Goal: Communication & Community: Share content

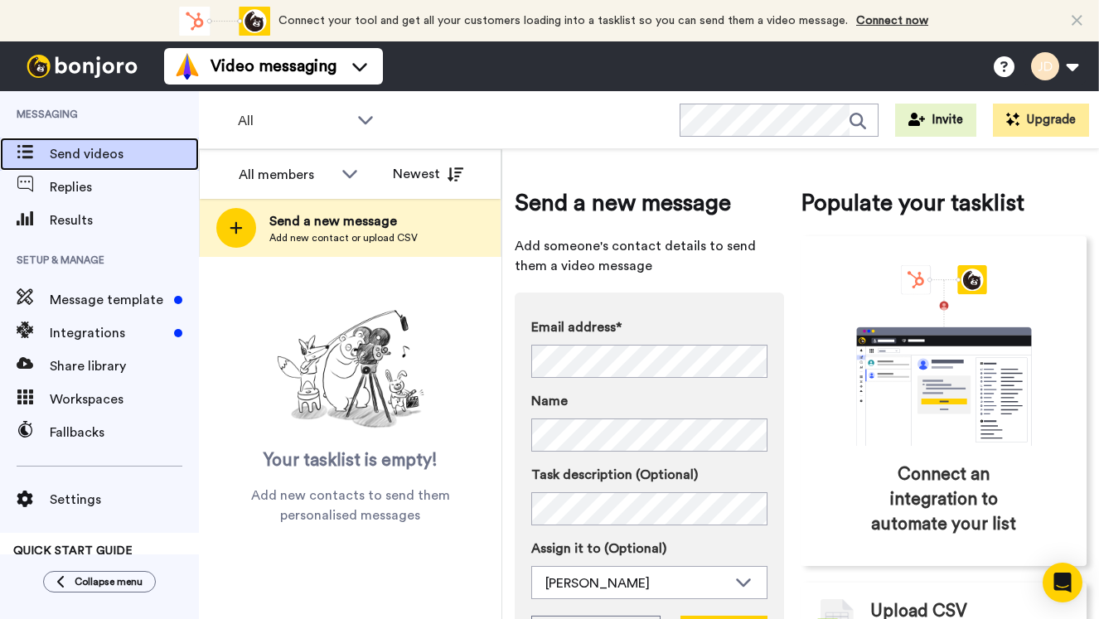
click at [70, 148] on span "Send videos" at bounding box center [124, 154] width 149 height 20
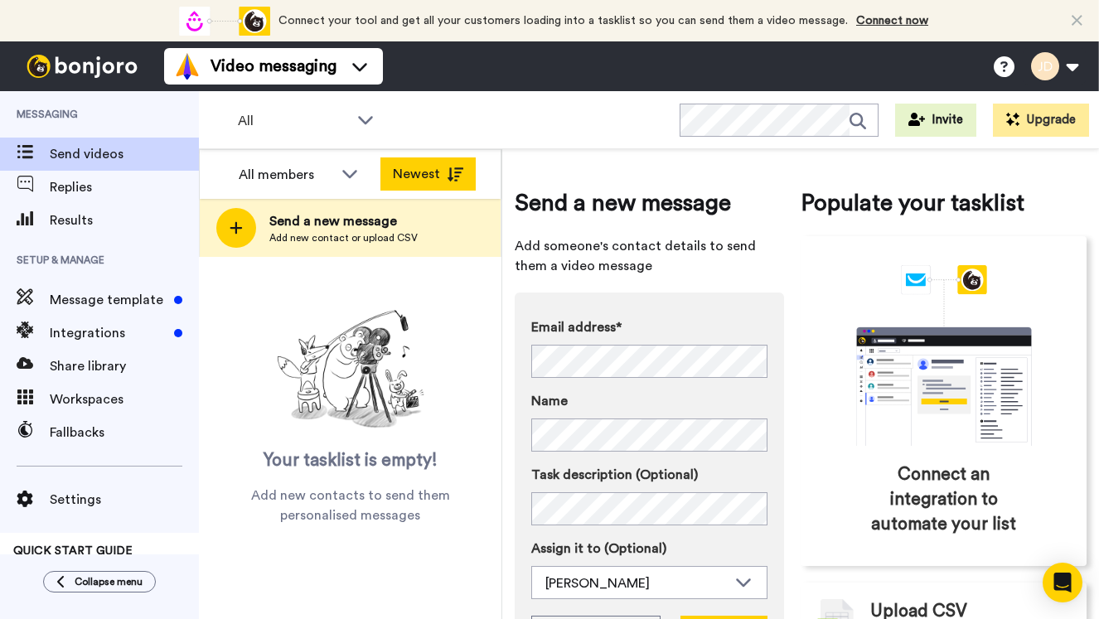
click at [429, 172] on button "Newest" at bounding box center [427, 173] width 95 height 33
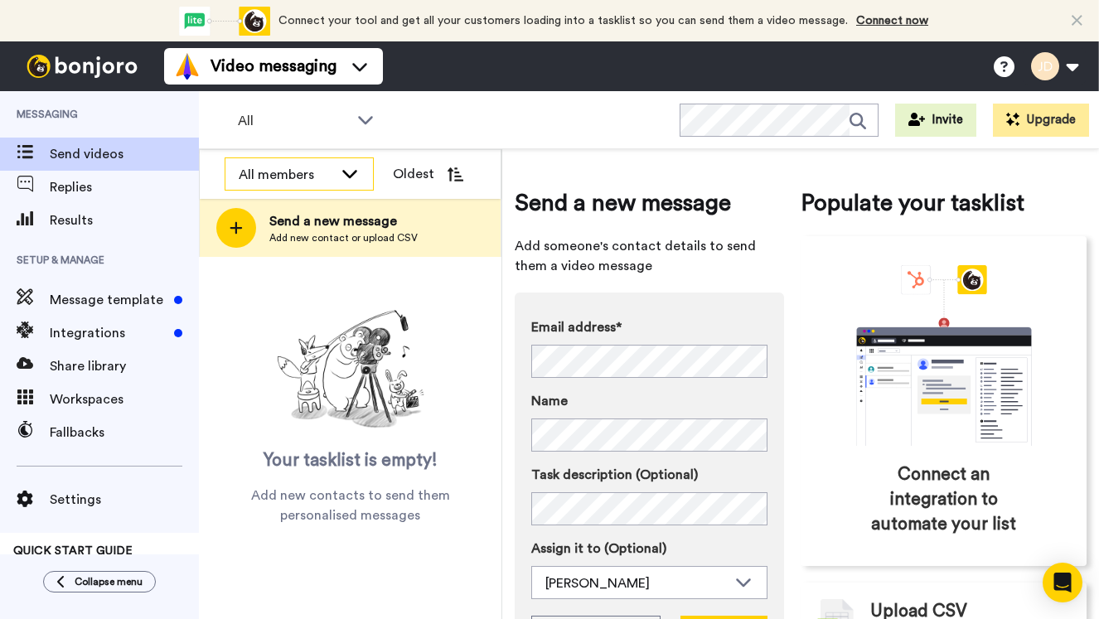
click at [274, 172] on div "All members" at bounding box center [286, 175] width 94 height 20
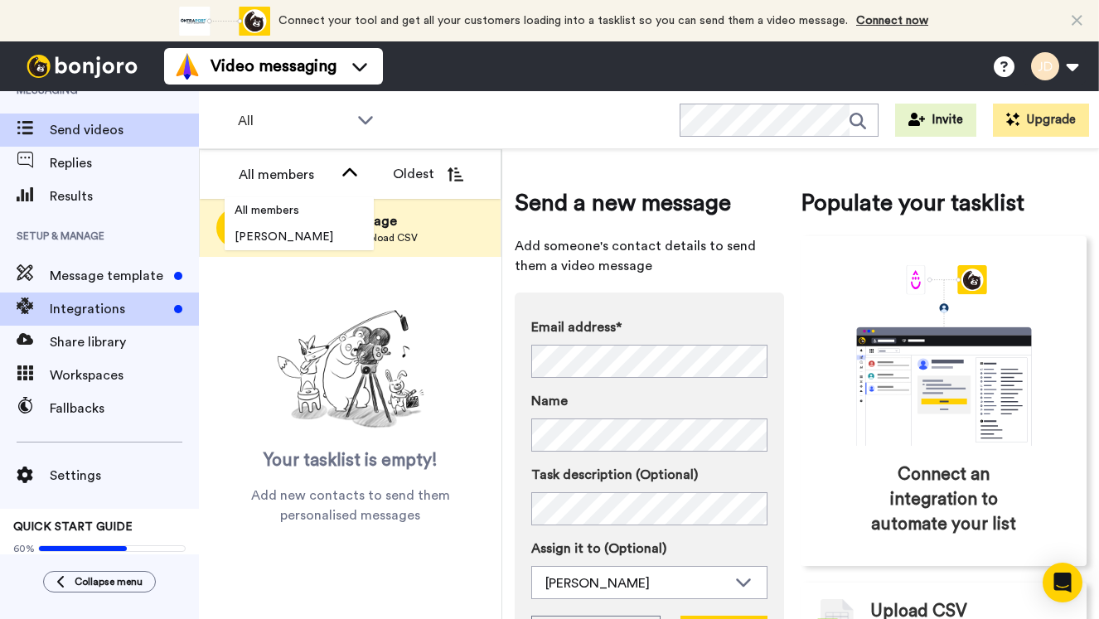
scroll to position [51, 0]
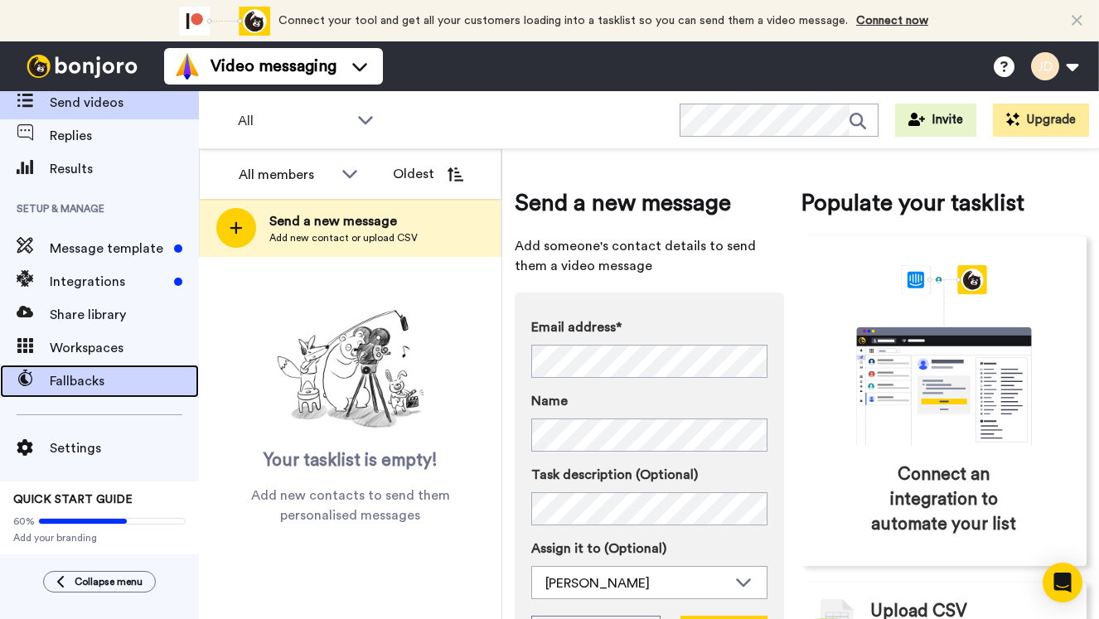
click at [75, 386] on span "Fallbacks" at bounding box center [124, 381] width 149 height 20
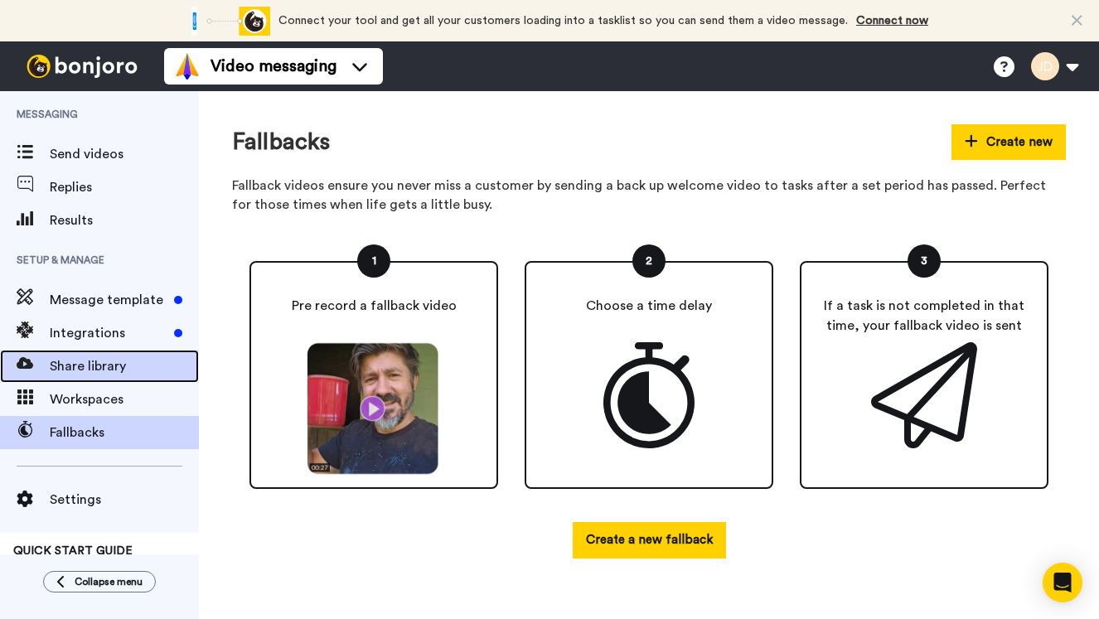
click at [75, 362] on span "Share library" at bounding box center [124, 366] width 149 height 20
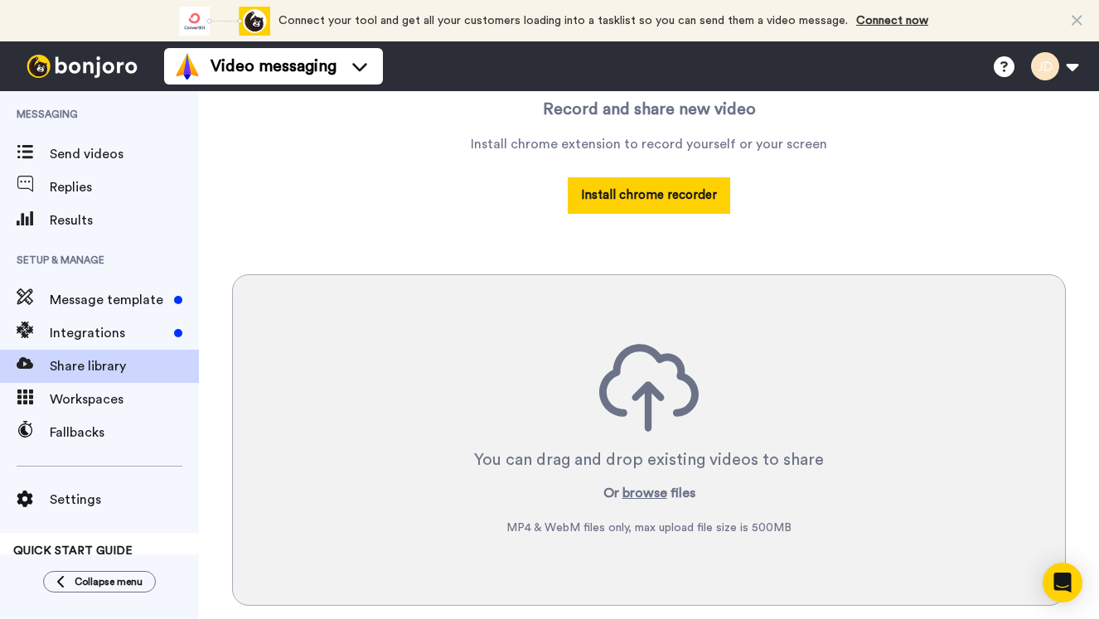
scroll to position [299, 0]
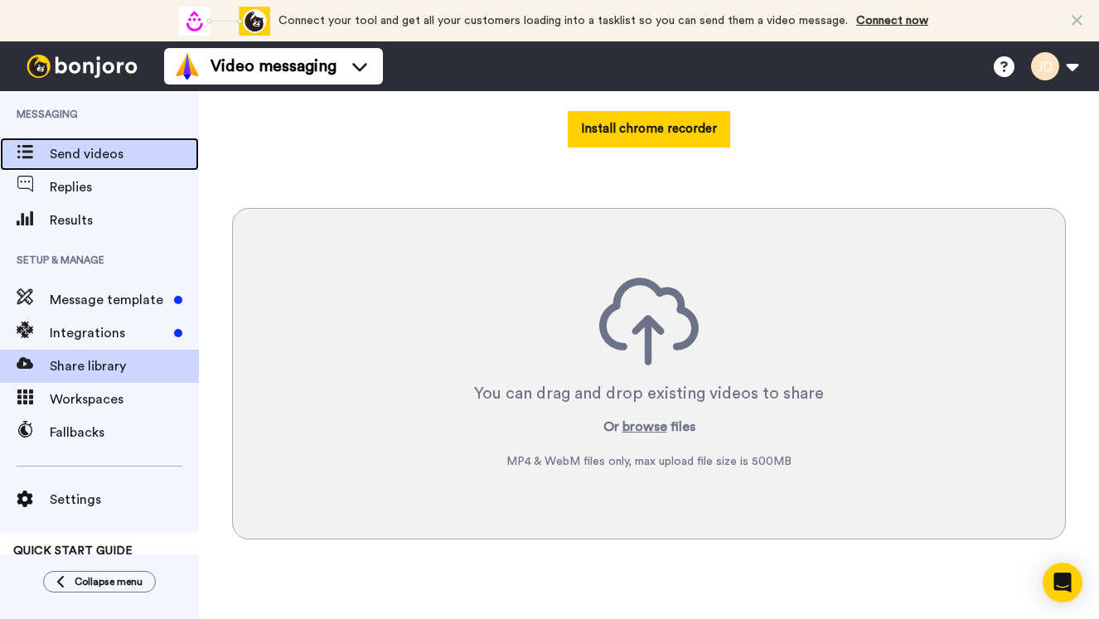
click at [60, 149] on span "Send videos" at bounding box center [124, 154] width 149 height 20
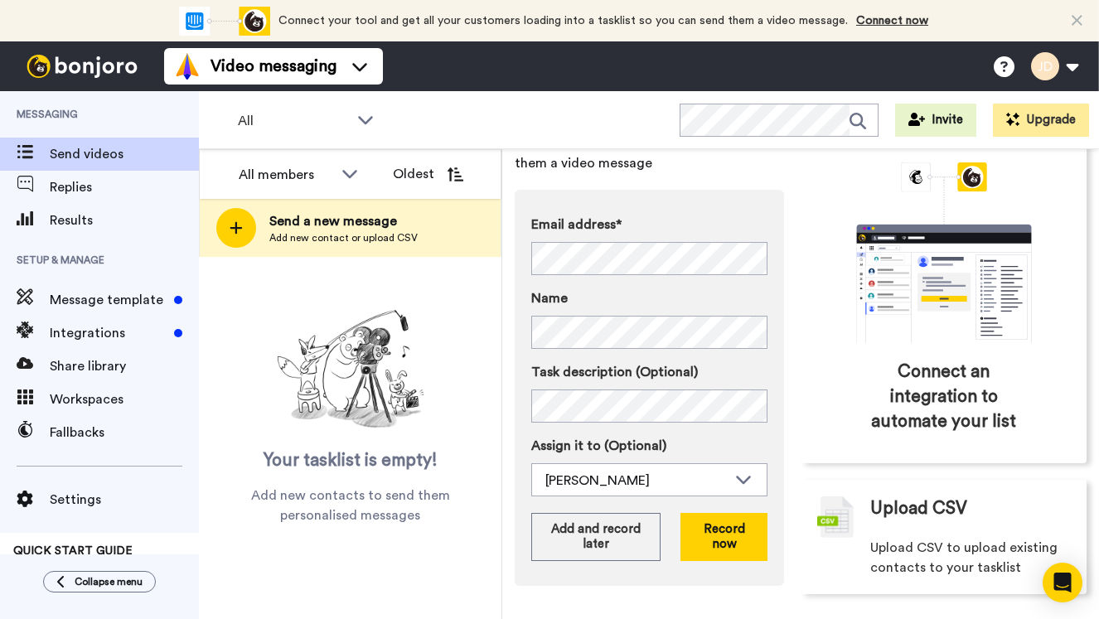
scroll to position [108, 0]
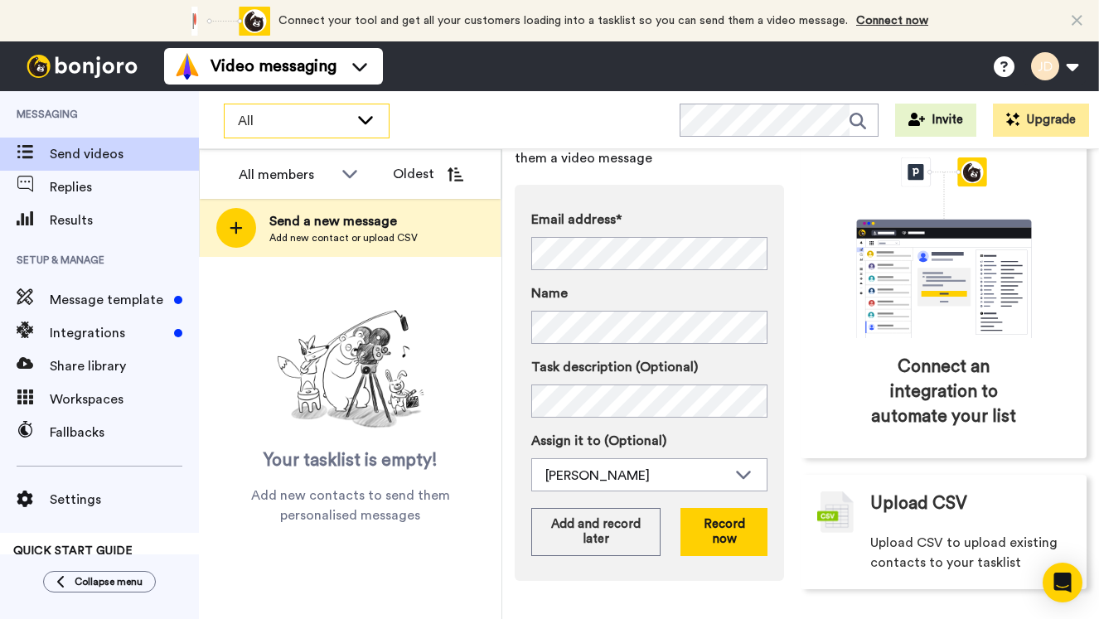
click at [367, 123] on icon at bounding box center [366, 119] width 20 height 17
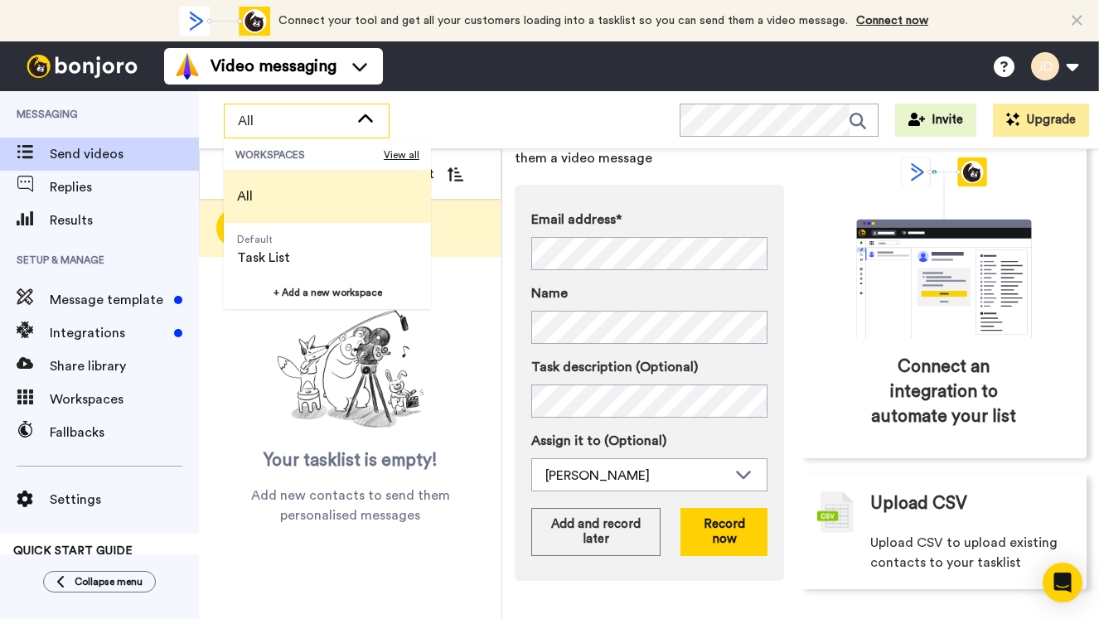
click at [367, 123] on icon at bounding box center [366, 119] width 20 height 17
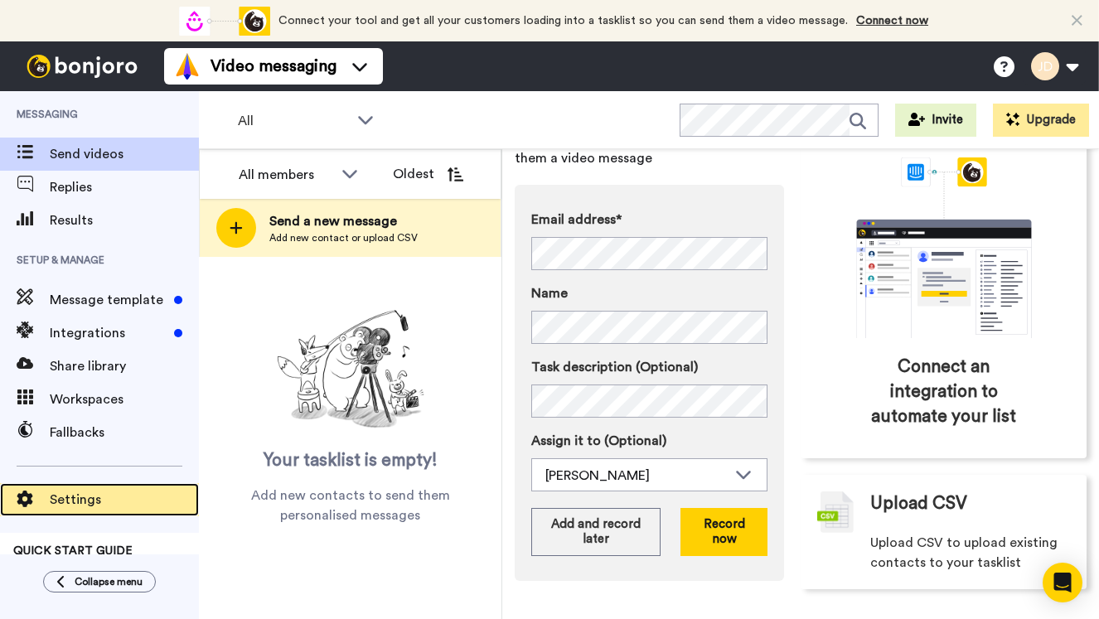
click at [61, 500] on span "Settings" at bounding box center [124, 500] width 149 height 20
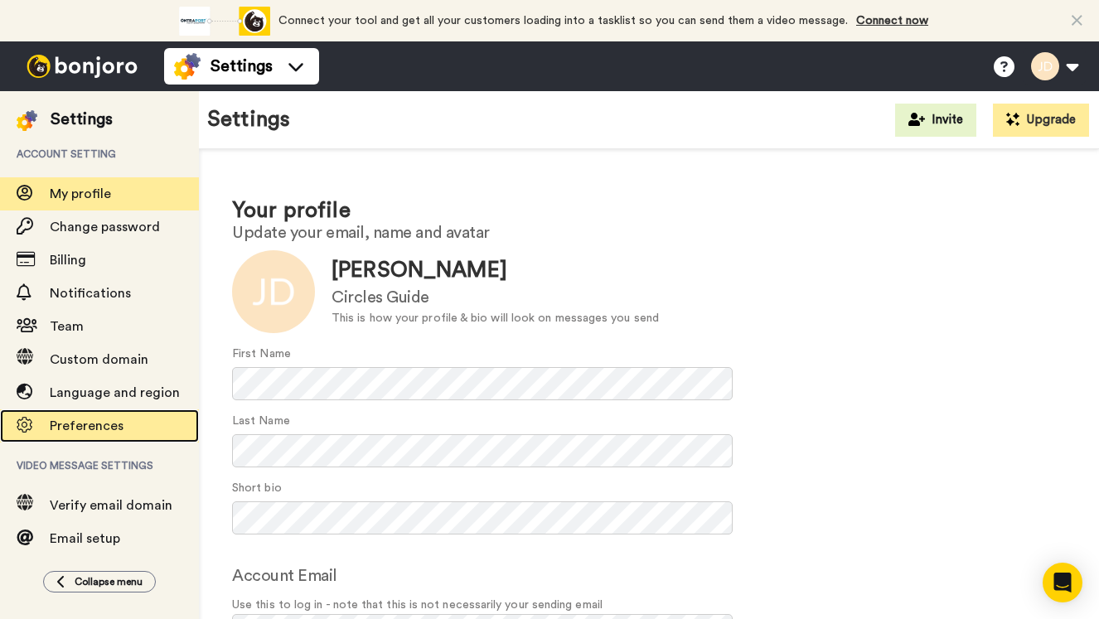
click at [81, 428] on span "Preferences" at bounding box center [87, 425] width 74 height 13
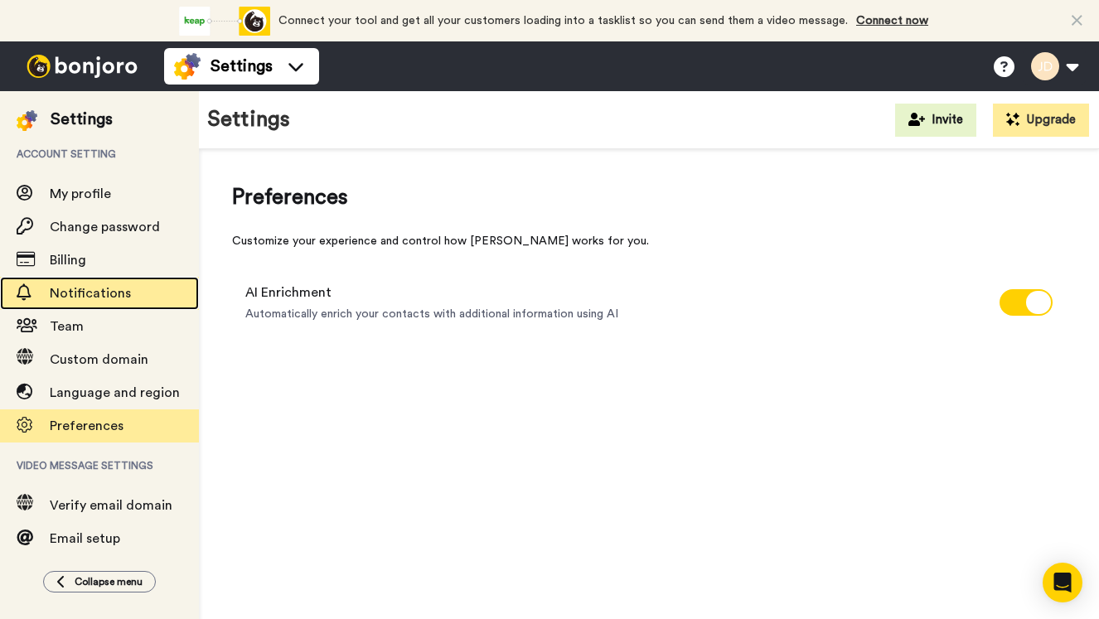
click at [64, 293] on span "Notifications" at bounding box center [90, 293] width 81 height 13
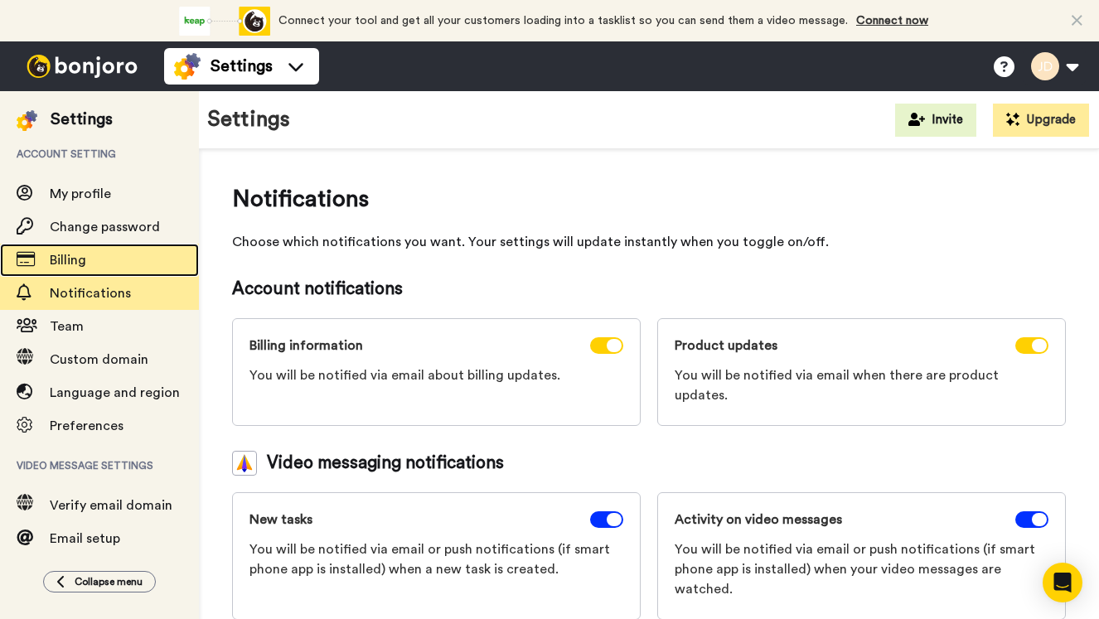
click at [72, 267] on span "Billing" at bounding box center [68, 260] width 36 height 13
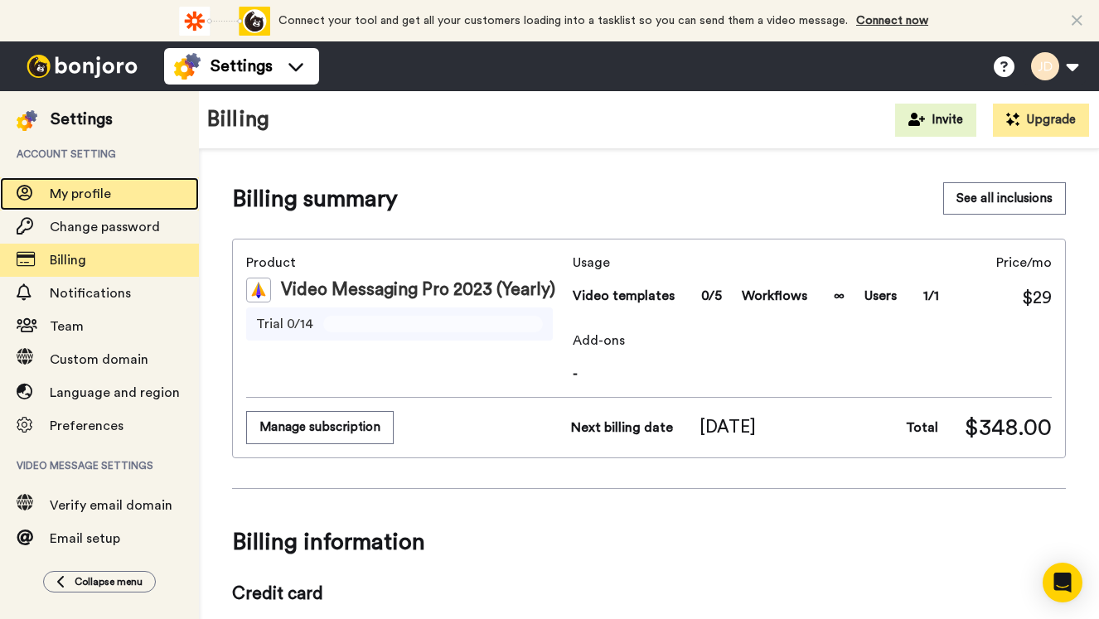
click at [61, 191] on span "My profile" at bounding box center [80, 193] width 61 height 13
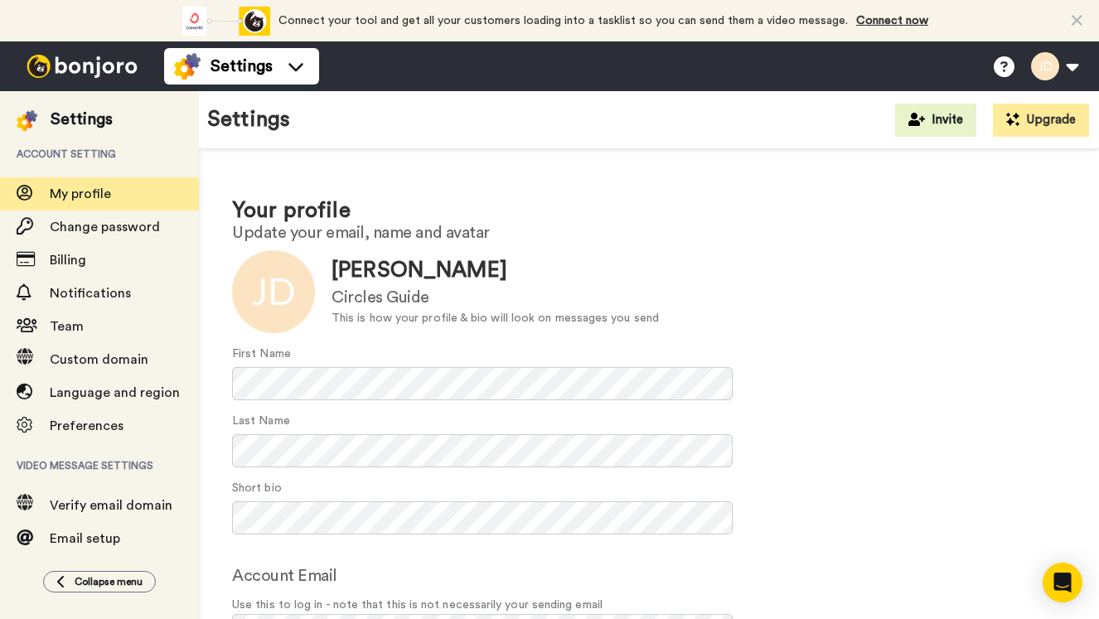
click at [64, 58] on img at bounding box center [82, 66] width 124 height 23
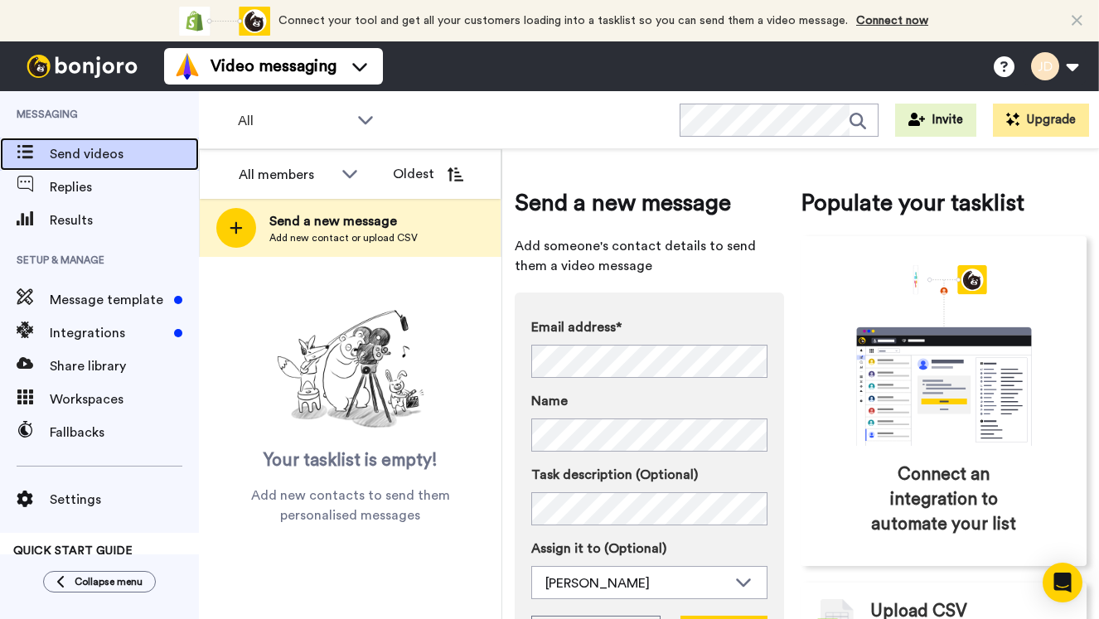
click at [65, 148] on span "Send videos" at bounding box center [124, 154] width 149 height 20
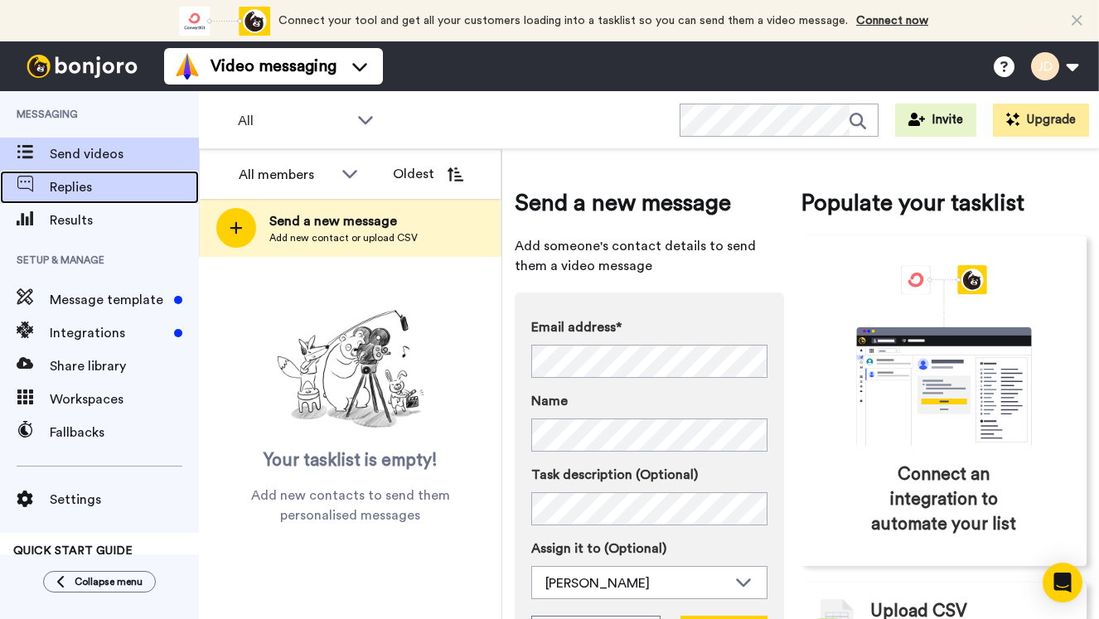
click at [61, 192] on span "Replies" at bounding box center [124, 187] width 149 height 20
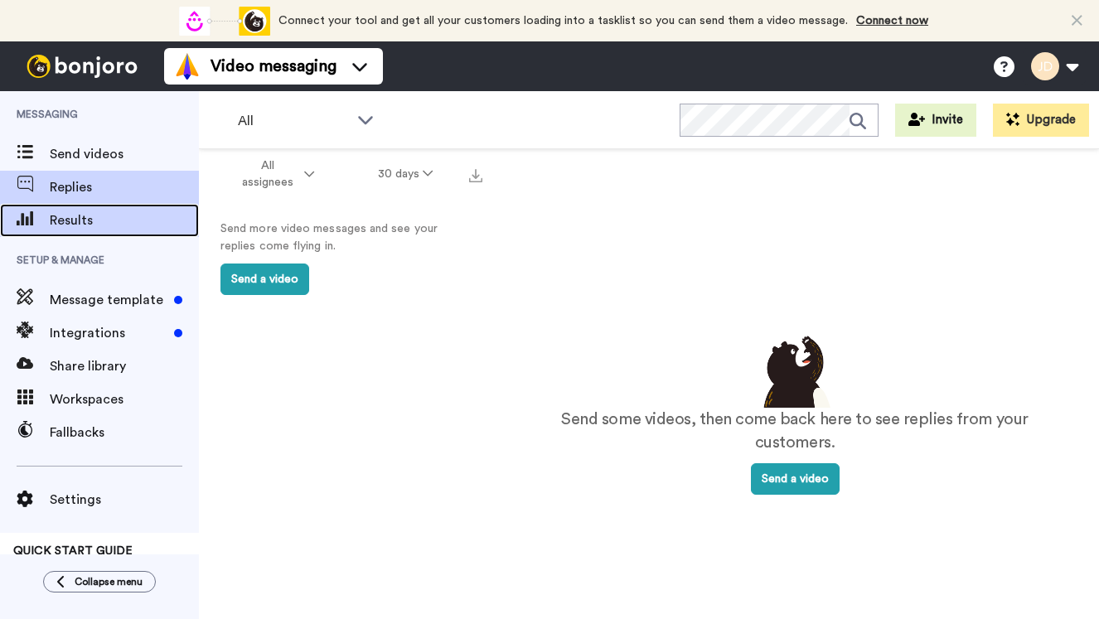
click at [61, 225] on span "Results" at bounding box center [124, 221] width 149 height 20
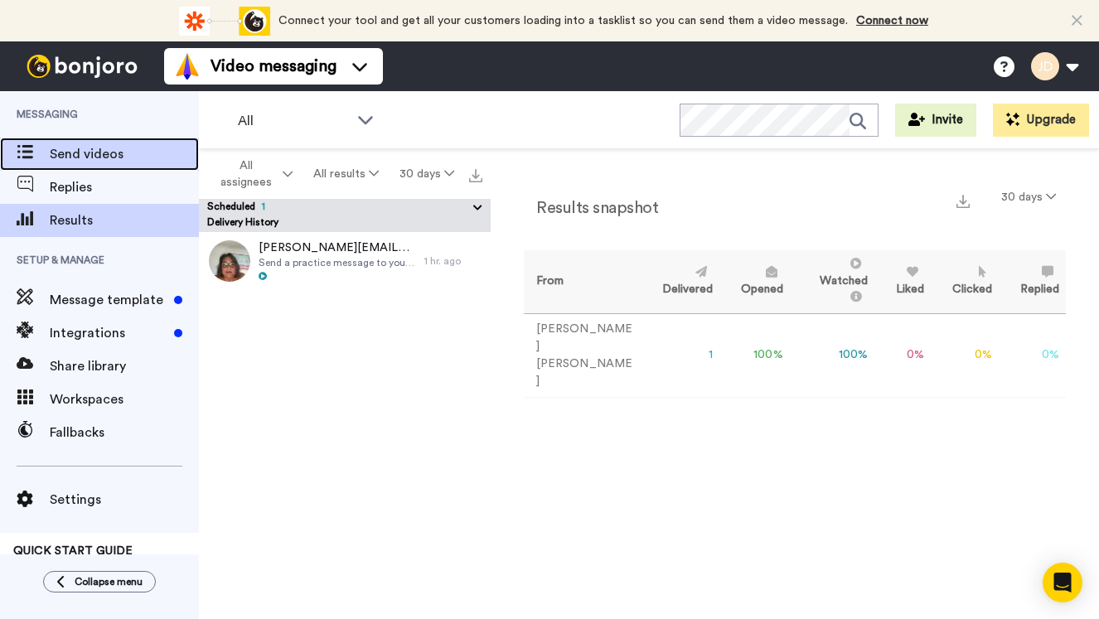
click at [76, 152] on span "Send videos" at bounding box center [124, 154] width 149 height 20
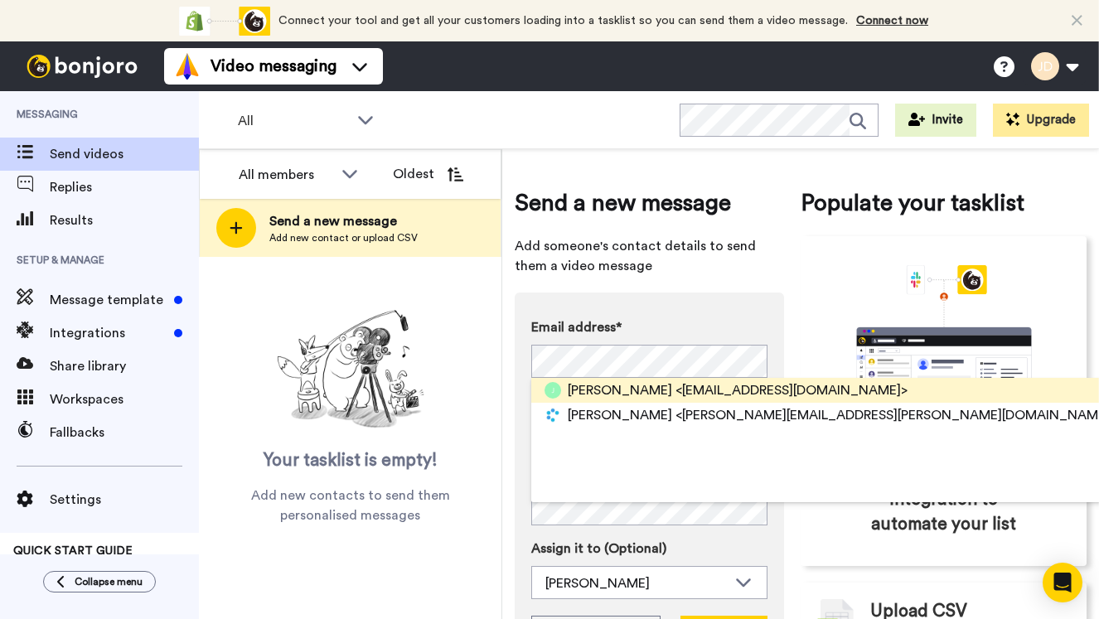
click at [675, 385] on span "<juliedemsey@yahoo.com>" at bounding box center [791, 390] width 232 height 20
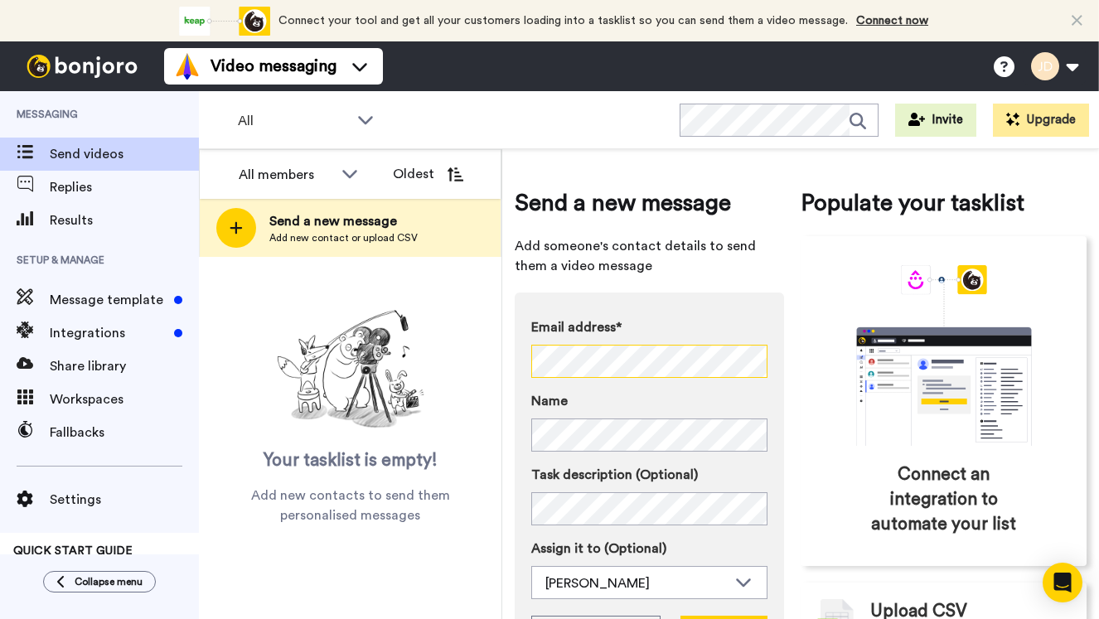
click at [373, 365] on div "All members All members Julie Demsey Oldest Send a new message Add new contact …" at bounding box center [649, 384] width 900 height 470
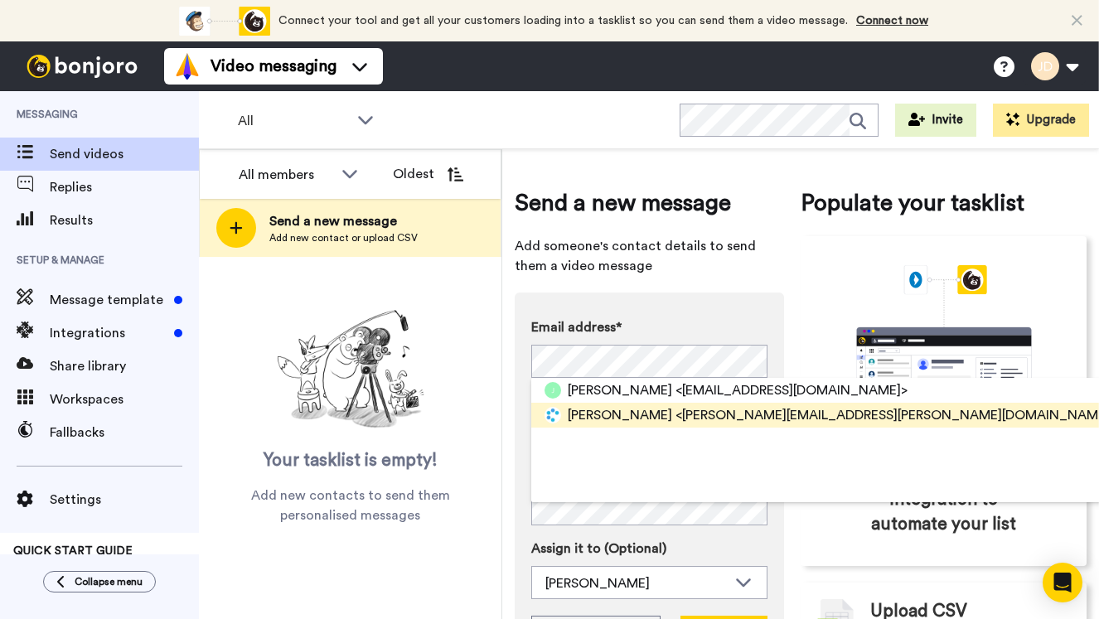
click at [601, 412] on span "Julie demsey" at bounding box center [620, 415] width 104 height 20
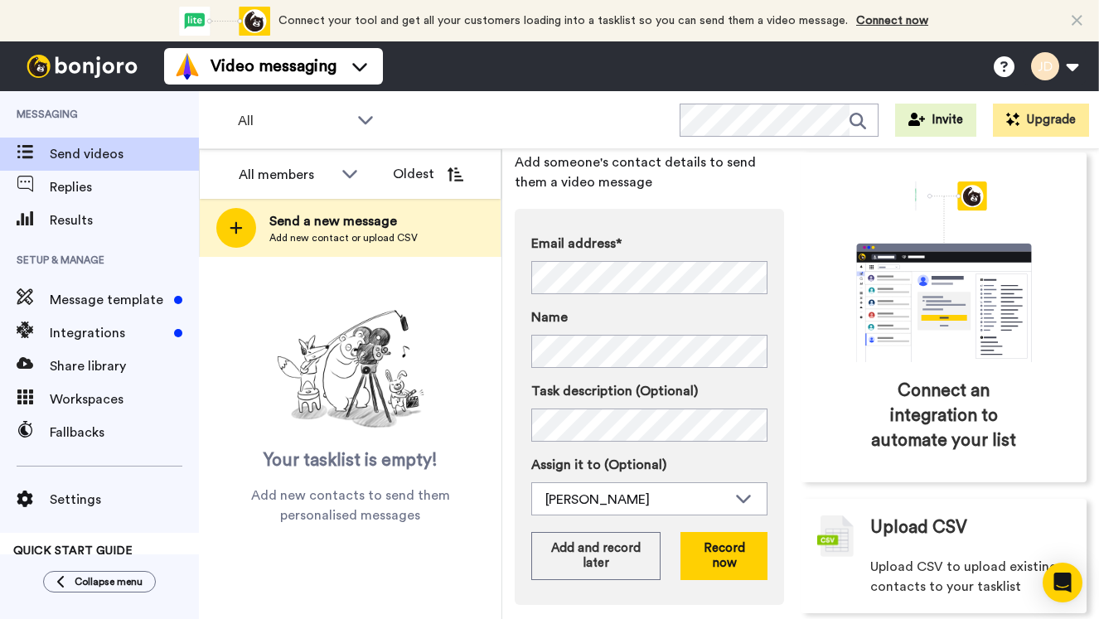
scroll to position [108, 0]
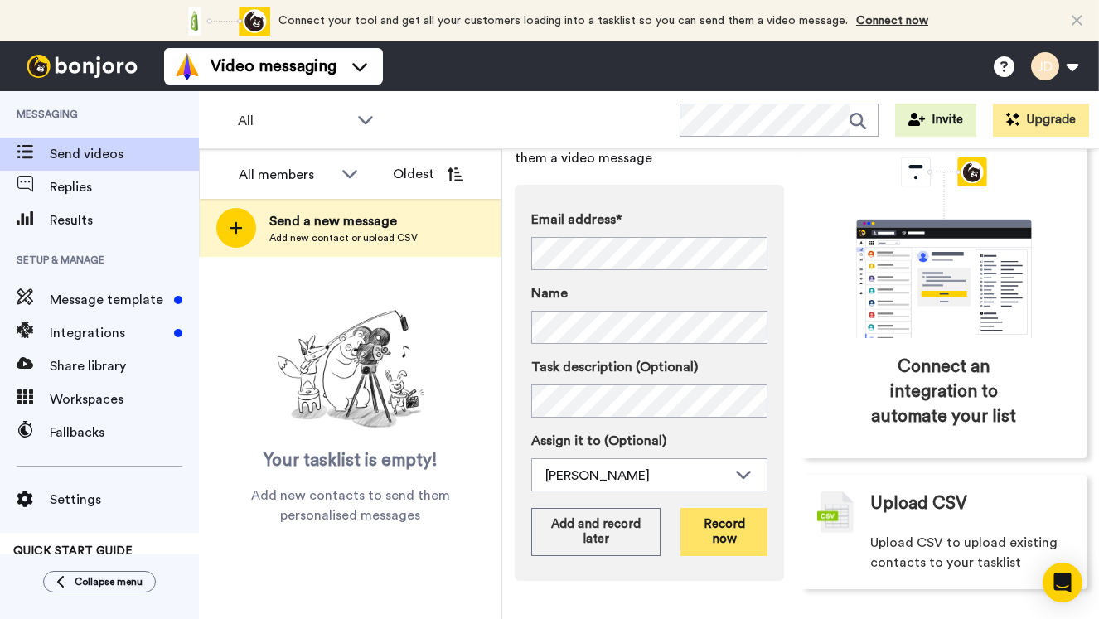
click at [714, 529] on button "Record now" at bounding box center [723, 532] width 87 height 48
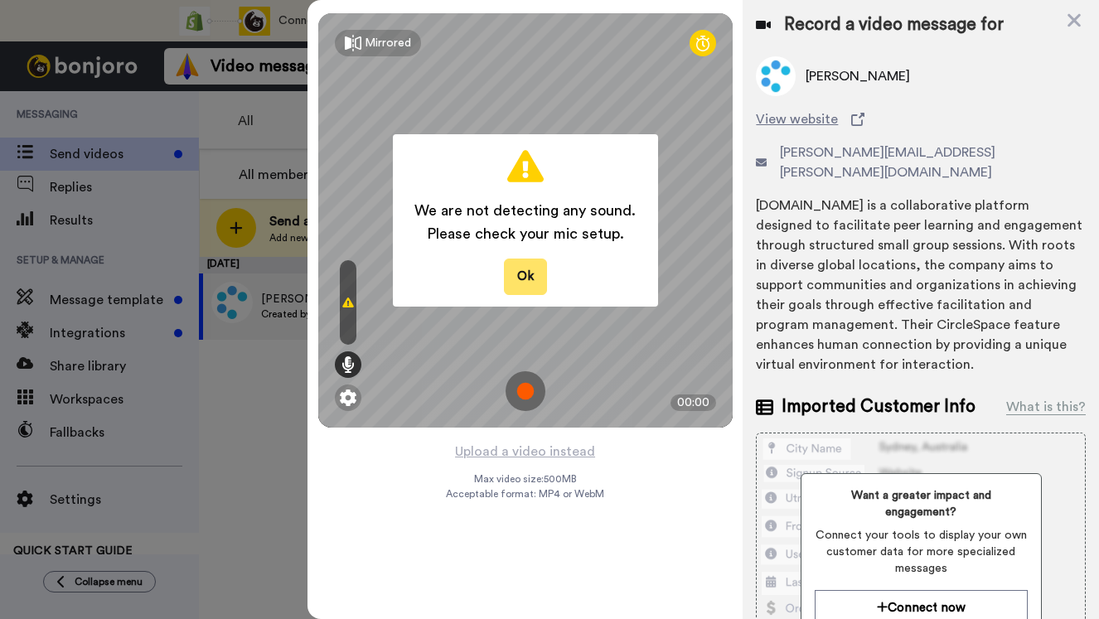
click at [512, 286] on button "Ok" at bounding box center [525, 277] width 43 height 36
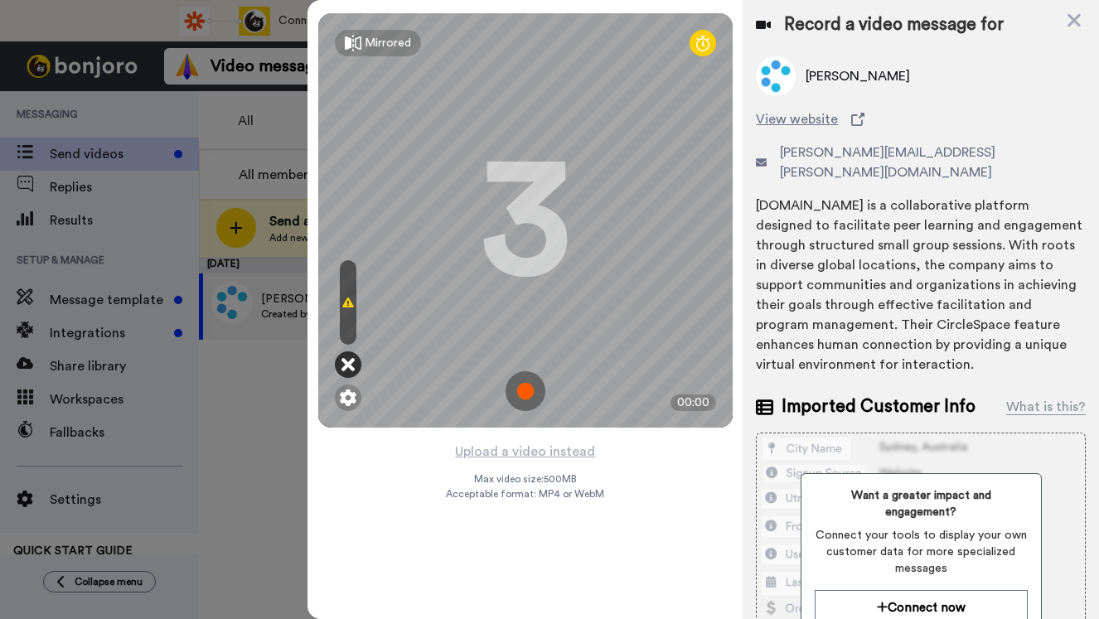
click at [347, 366] on icon at bounding box center [347, 364] width 13 height 17
click at [527, 388] on img at bounding box center [526, 391] width 40 height 40
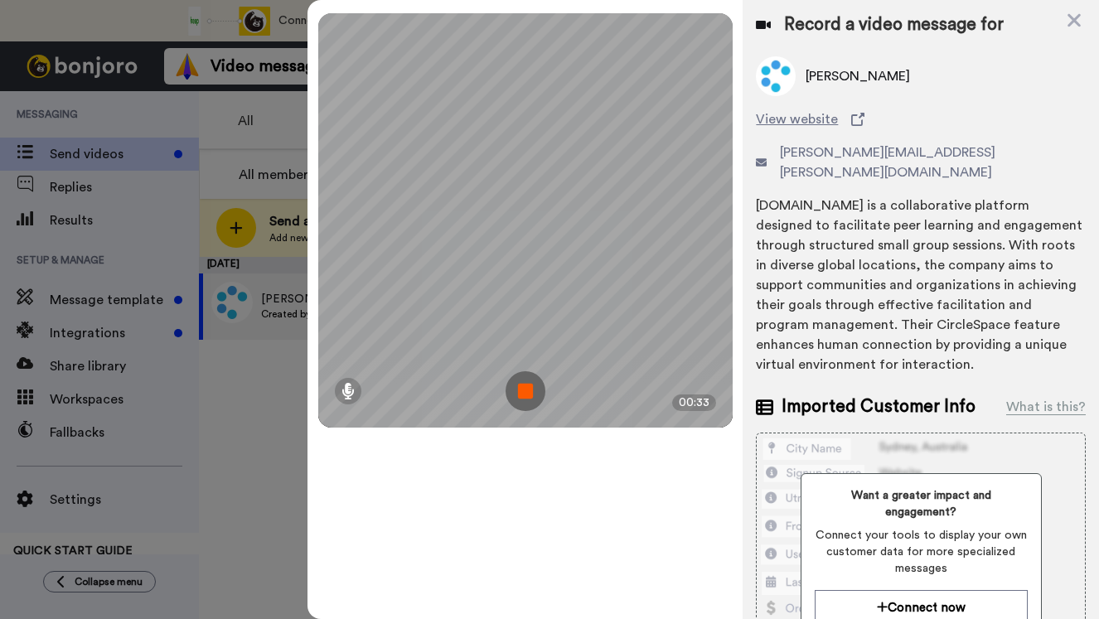
click at [527, 396] on img at bounding box center [526, 391] width 40 height 40
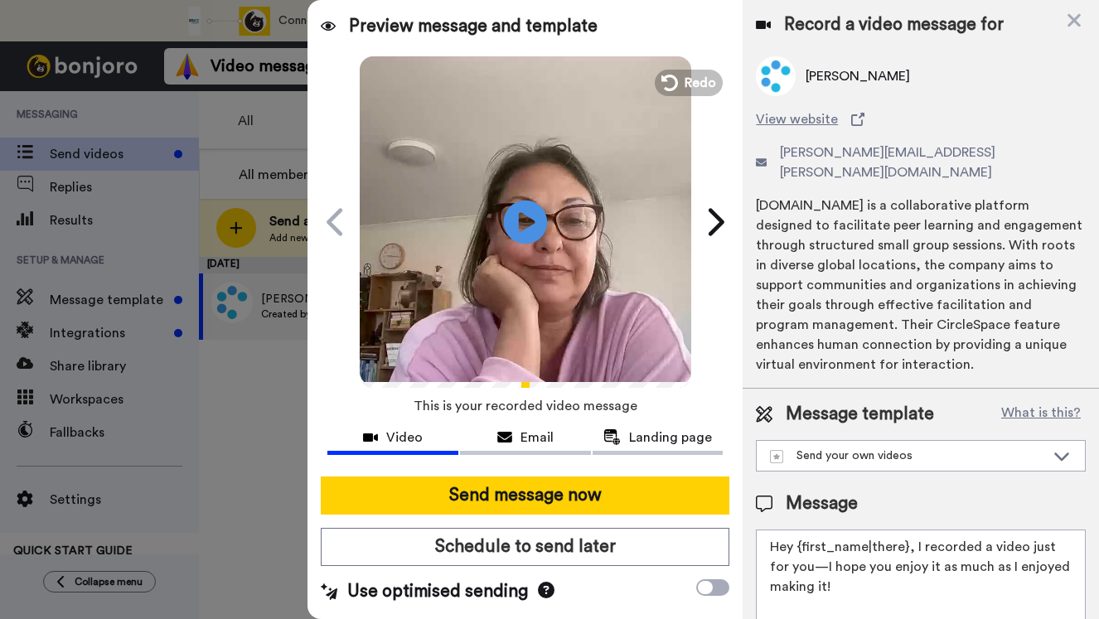
click at [524, 218] on icon "Play/Pause" at bounding box center [526, 221] width 44 height 79
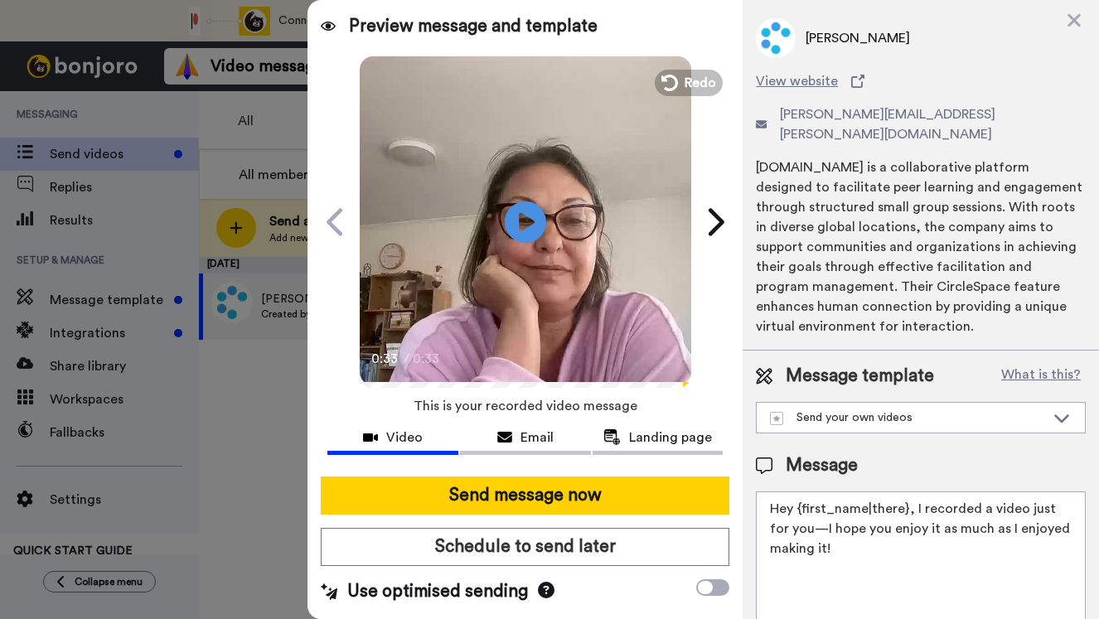
scroll to position [41, 0]
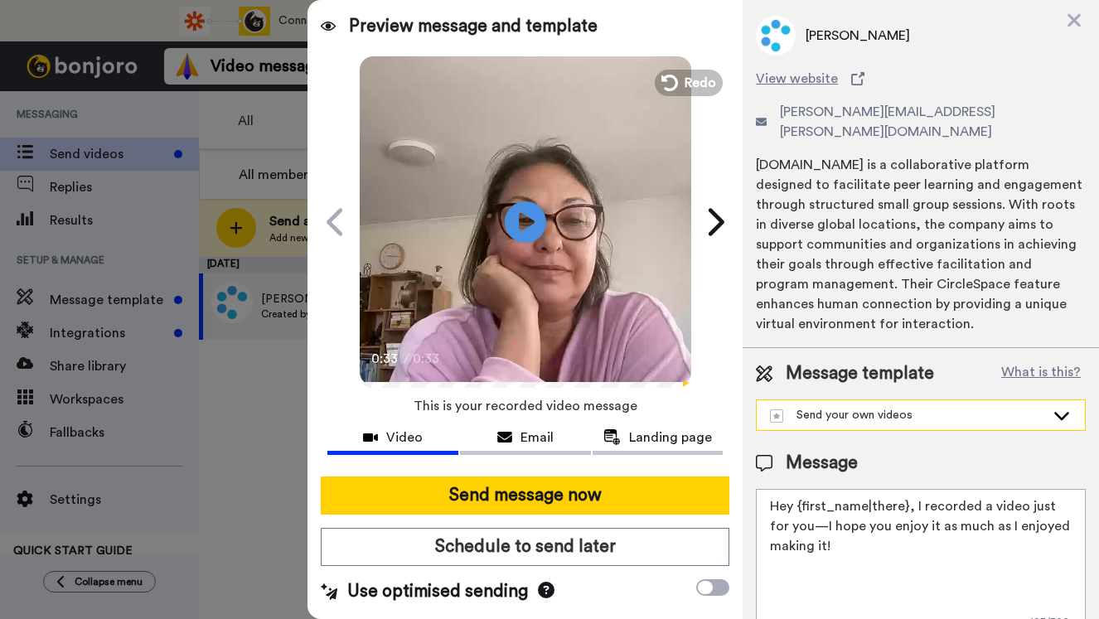
click at [1054, 407] on icon at bounding box center [1062, 415] width 20 height 17
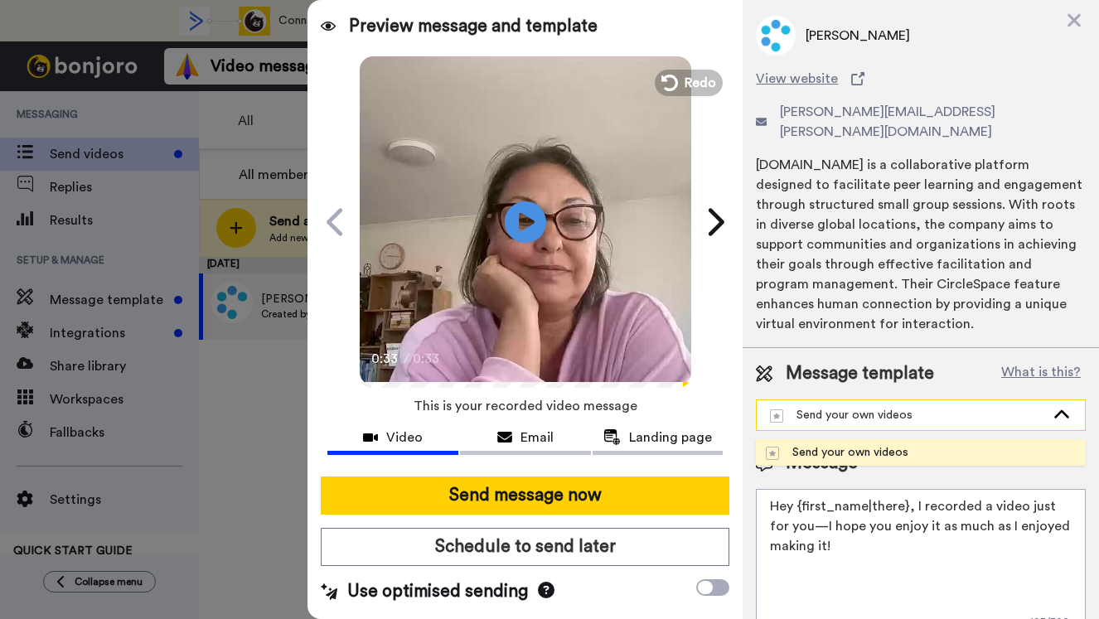
click at [1054, 407] on icon at bounding box center [1062, 415] width 20 height 17
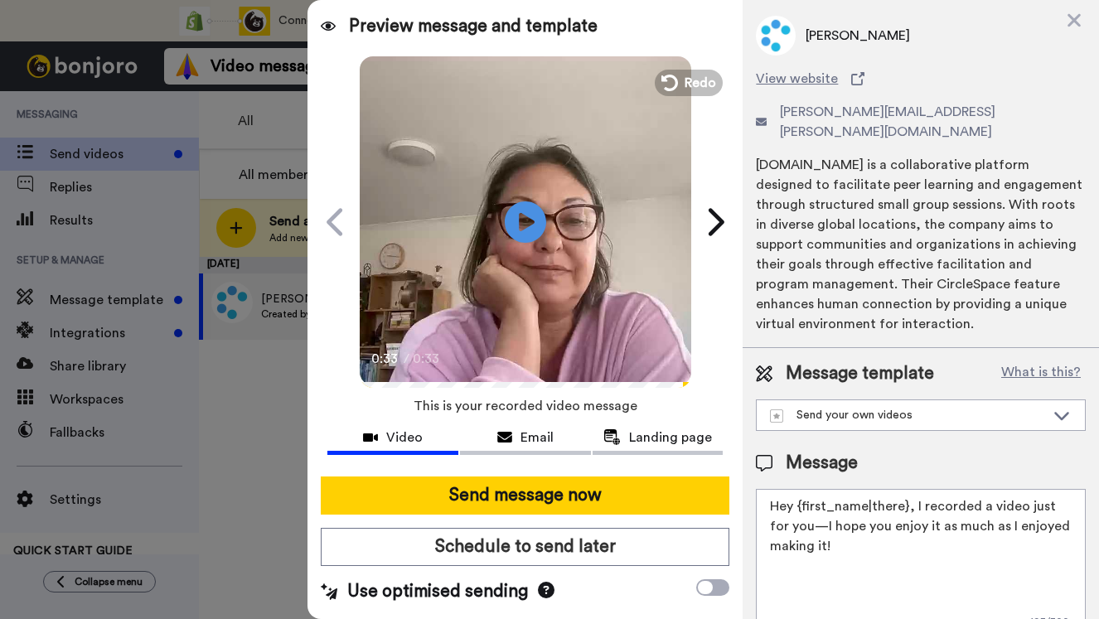
drag, startPoint x: 806, startPoint y: 508, endPoint x: 826, endPoint y: 526, distance: 27.6
click at [826, 526] on textarea "Hey {first_name|there}, I recorded a video just for you—I hope you enjoy it as …" at bounding box center [921, 563] width 330 height 149
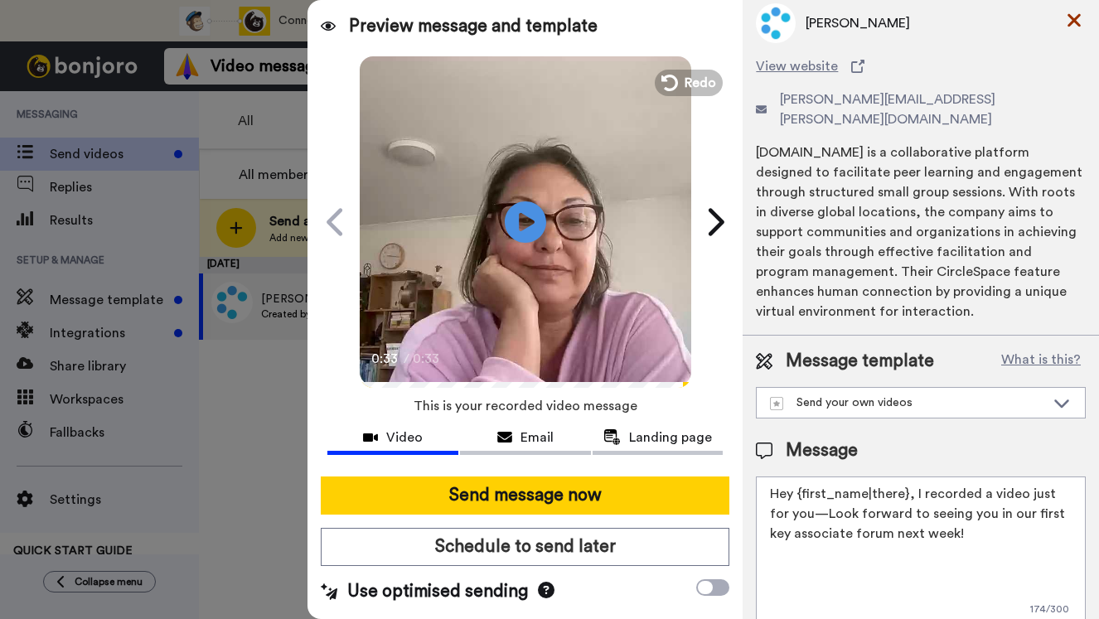
type textarea "Hey {first_name|there}, I recorded a video just for you—Look forward to seeing …"
click at [1072, 24] on icon at bounding box center [1074, 20] width 17 height 21
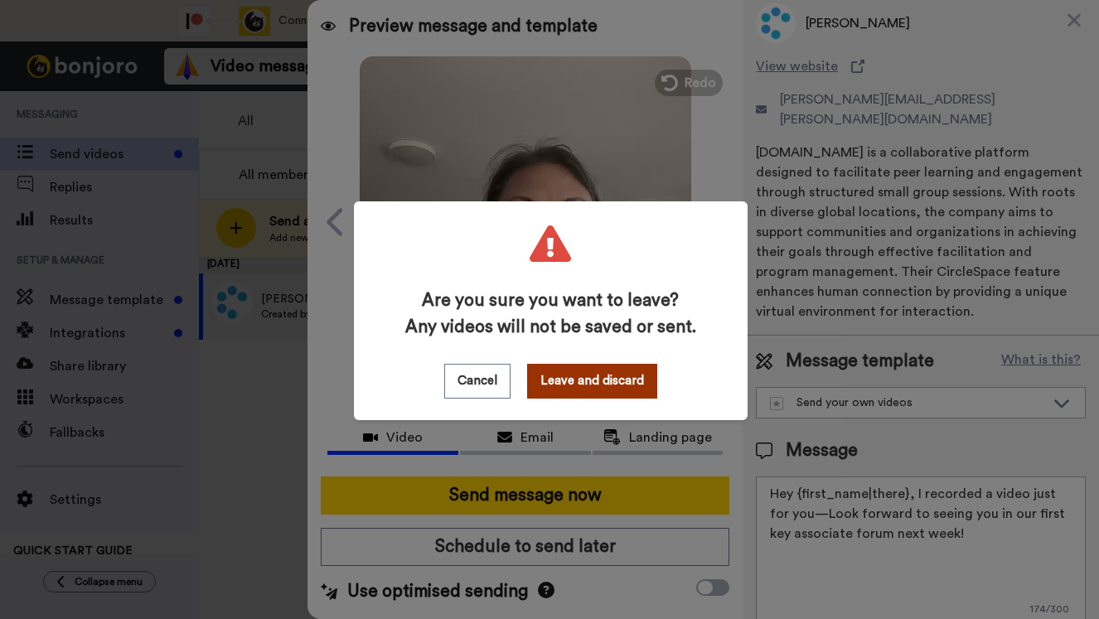
click at [569, 384] on button "Leave and discard" at bounding box center [592, 381] width 130 height 35
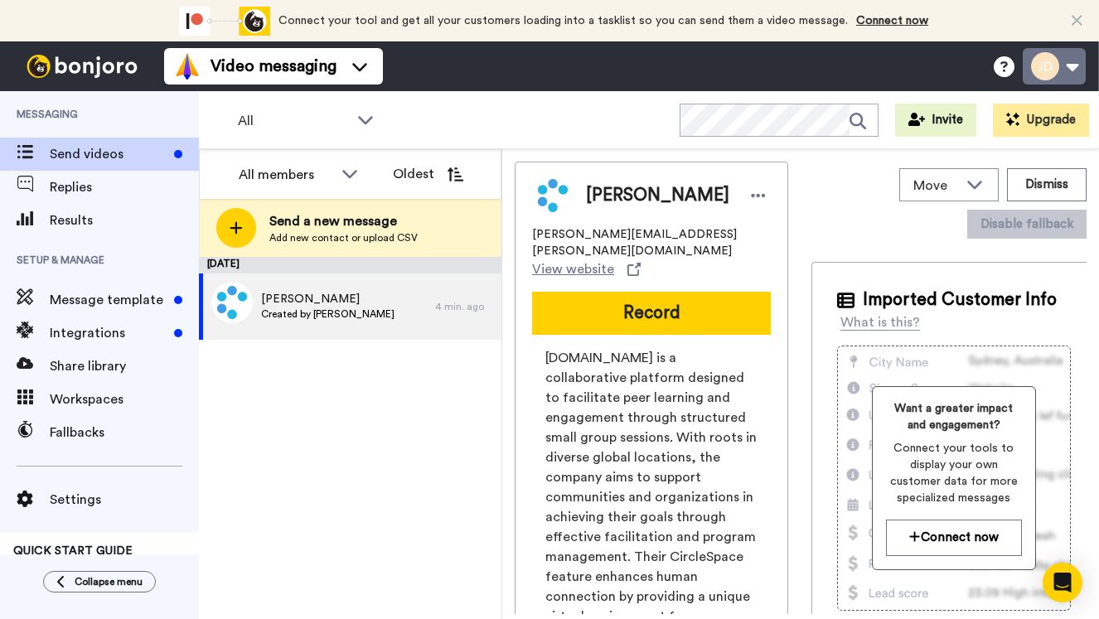
click at [1075, 63] on button at bounding box center [1054, 66] width 63 height 36
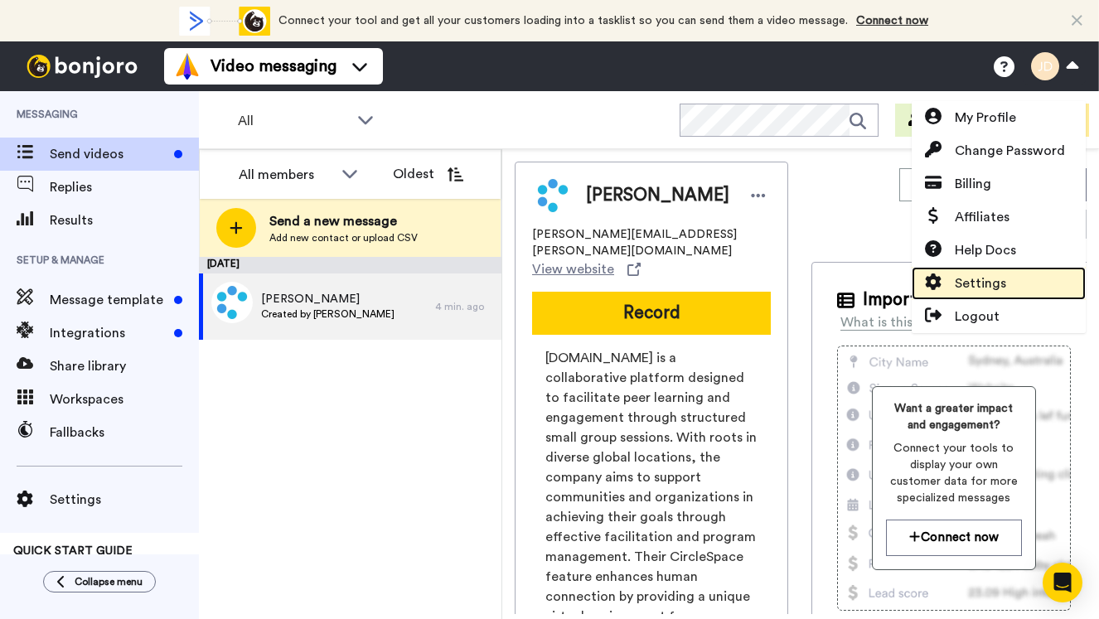
click at [978, 282] on span "Settings" at bounding box center [980, 284] width 51 height 20
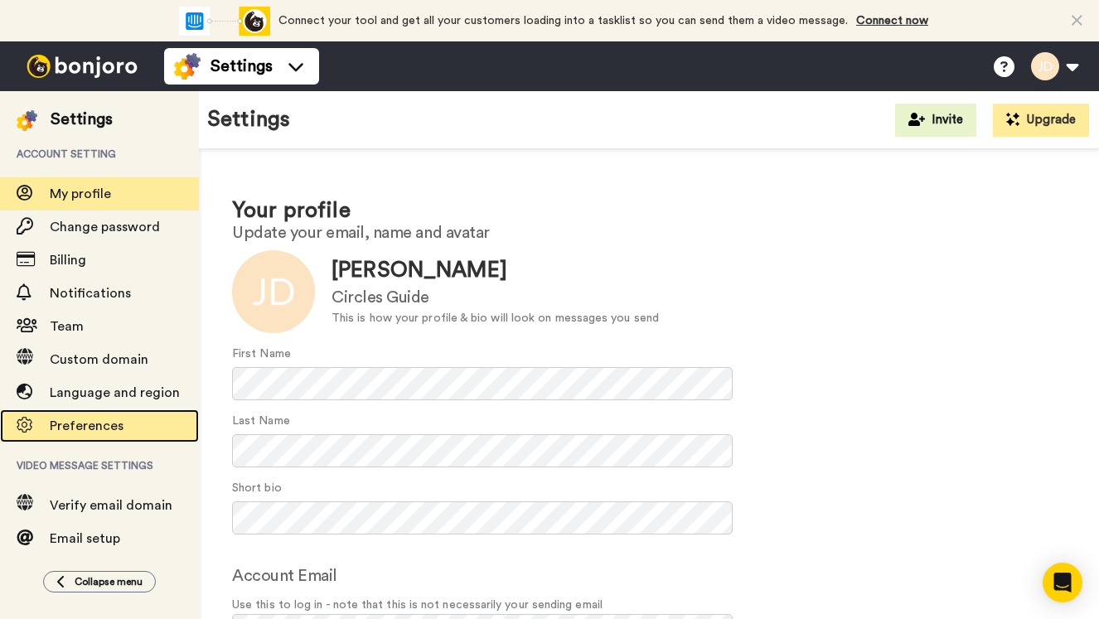
click at [82, 422] on span "Preferences" at bounding box center [87, 425] width 74 height 13
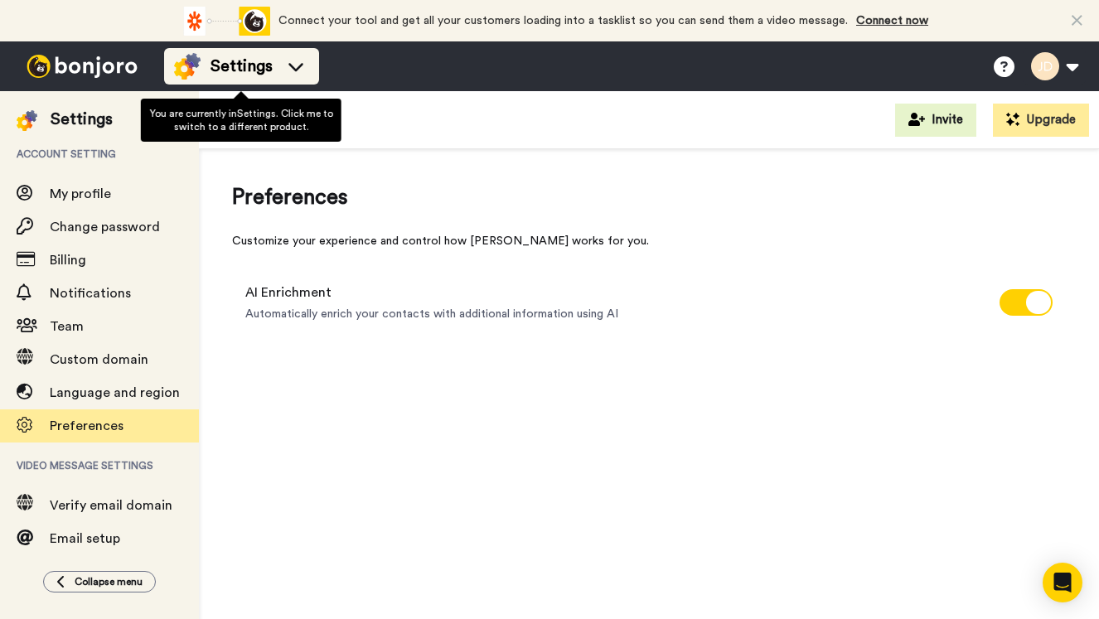
click at [295, 56] on div "Settings" at bounding box center [241, 66] width 135 height 27
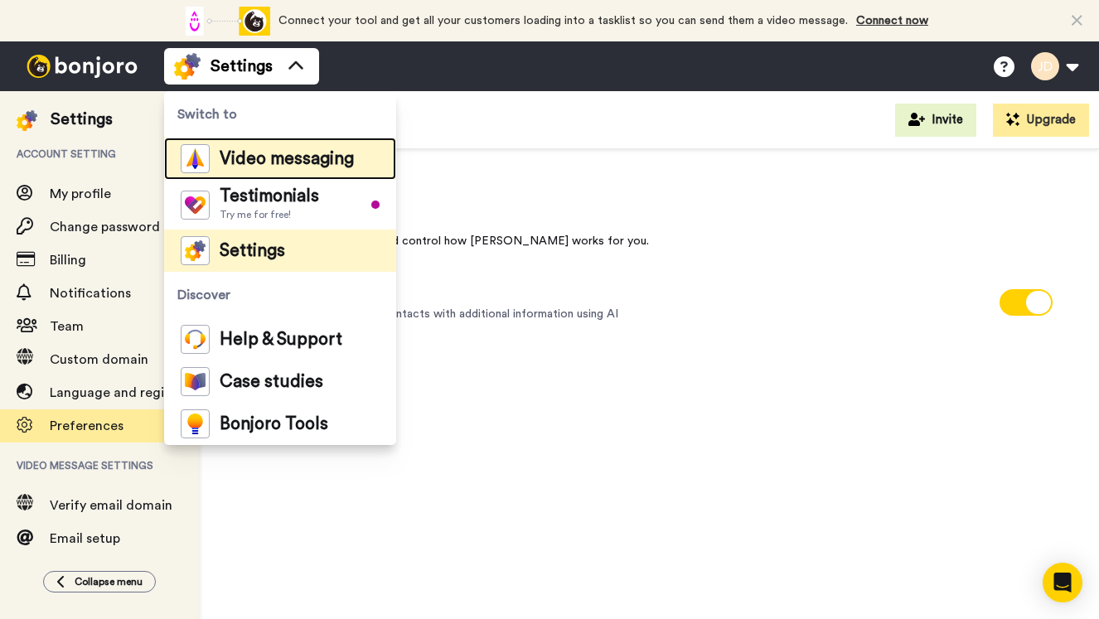
click at [263, 161] on span "Video messaging" at bounding box center [287, 159] width 134 height 17
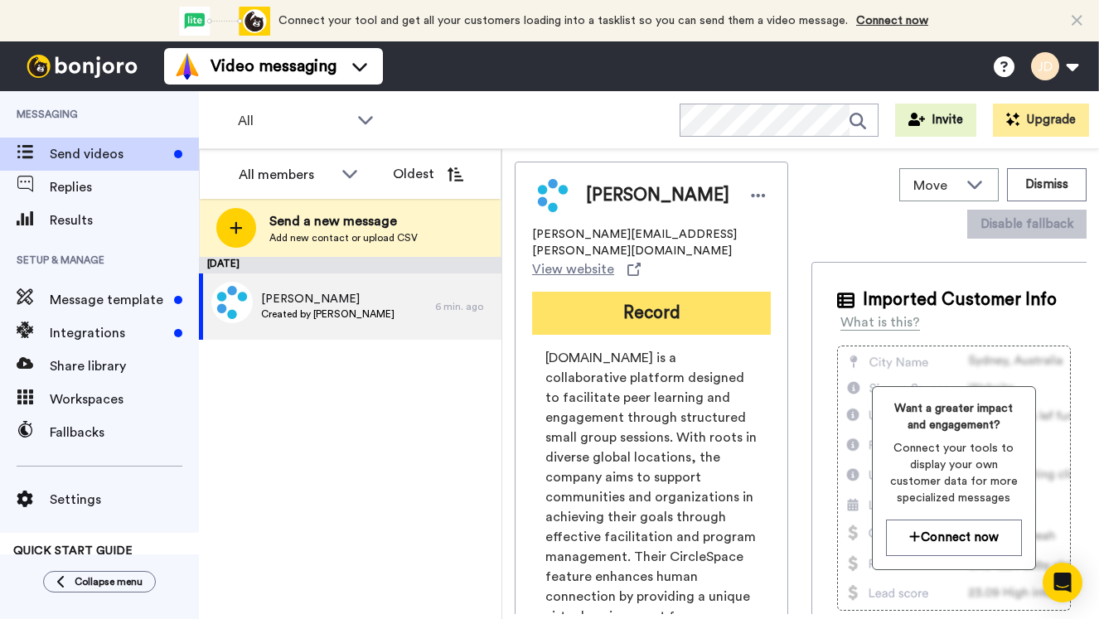
click at [632, 293] on button "Record" at bounding box center [651, 313] width 239 height 43
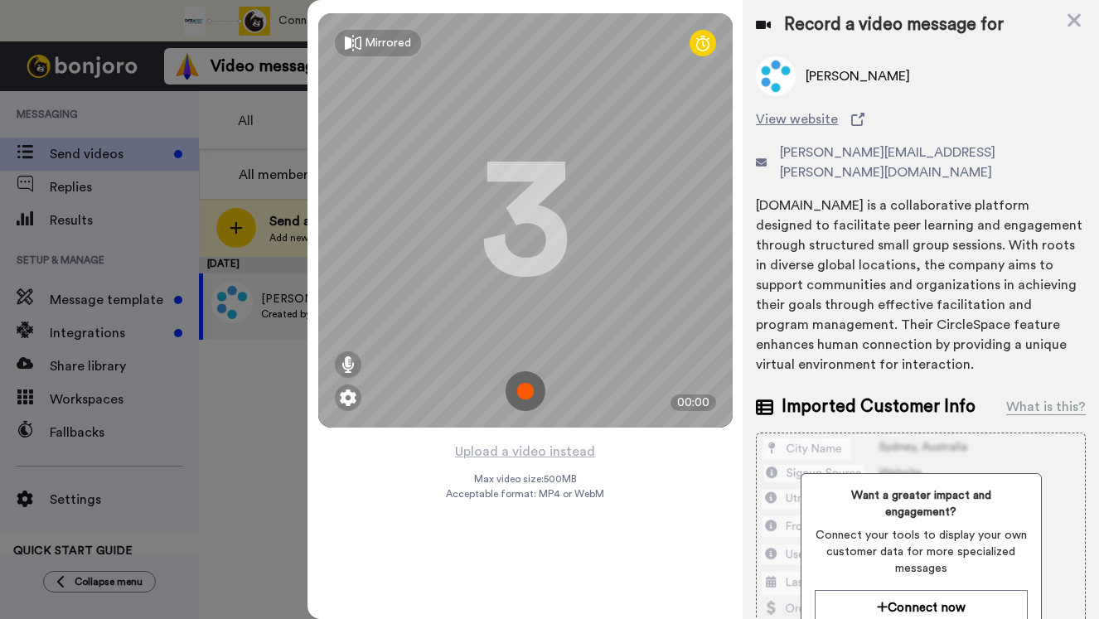
click at [524, 389] on img at bounding box center [526, 391] width 40 height 40
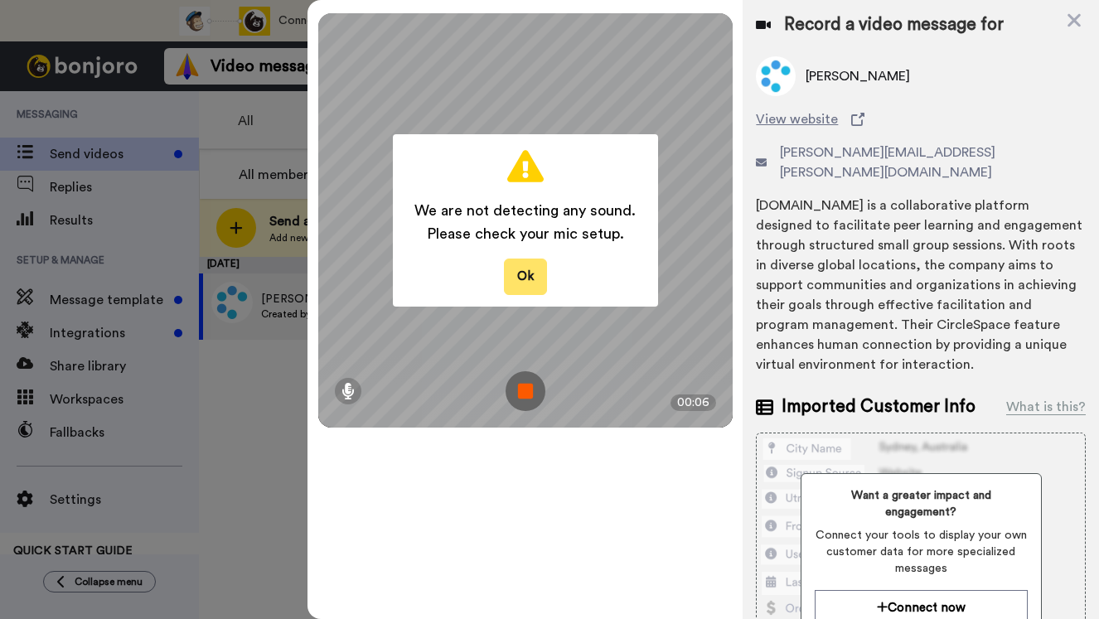
click at [526, 280] on button "Ok" at bounding box center [525, 277] width 43 height 36
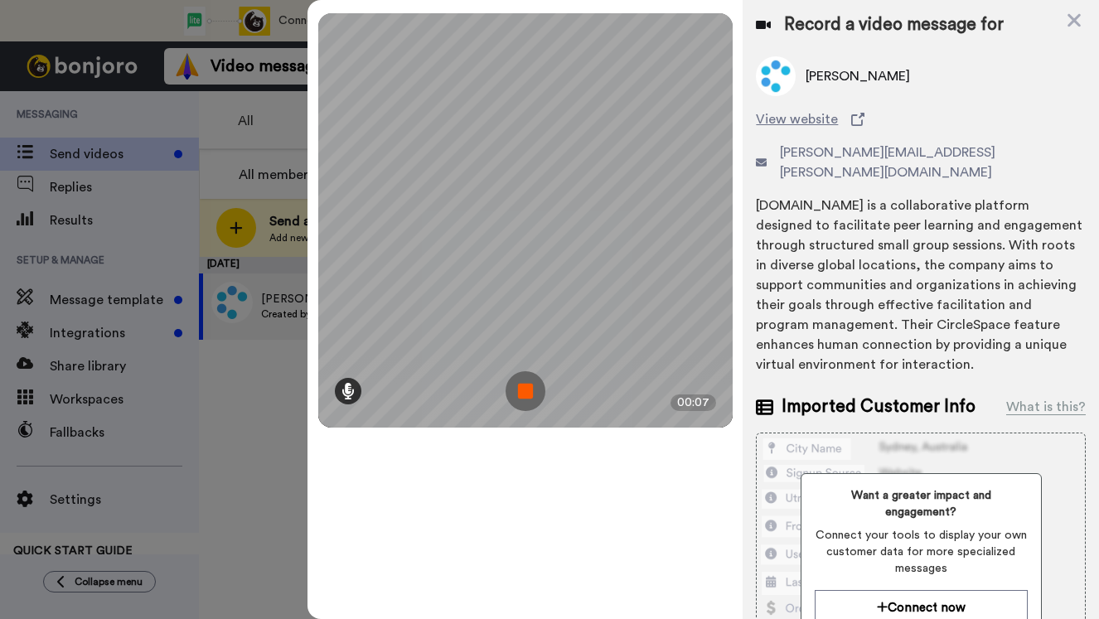
click at [347, 390] on icon at bounding box center [347, 391] width 13 height 17
click at [519, 395] on img at bounding box center [526, 391] width 40 height 40
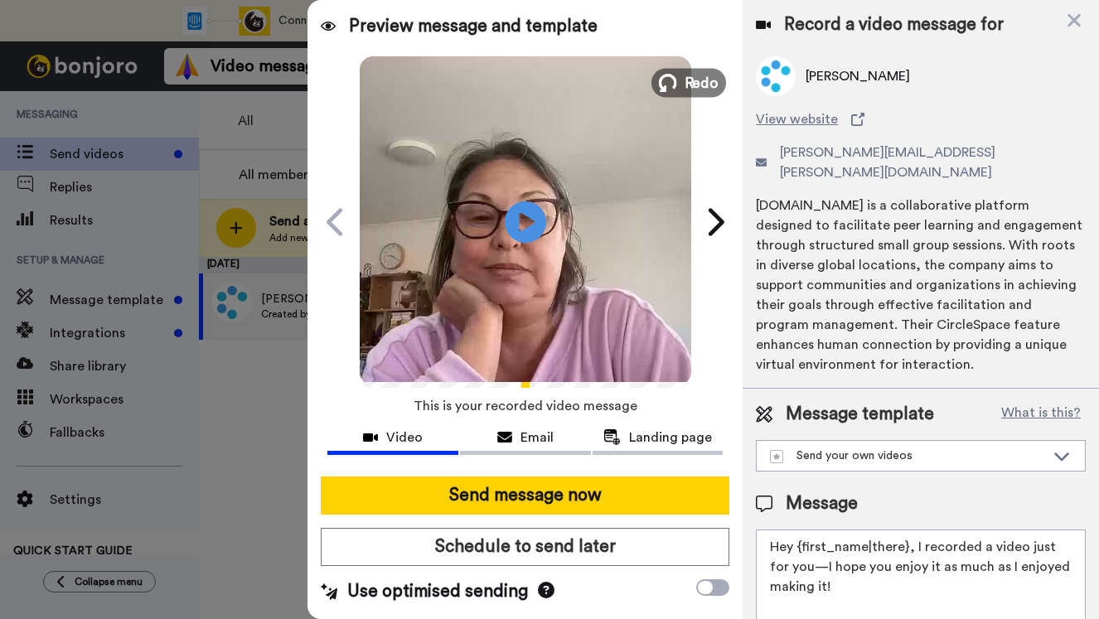
click at [690, 79] on span "Redo" at bounding box center [701, 82] width 35 height 22
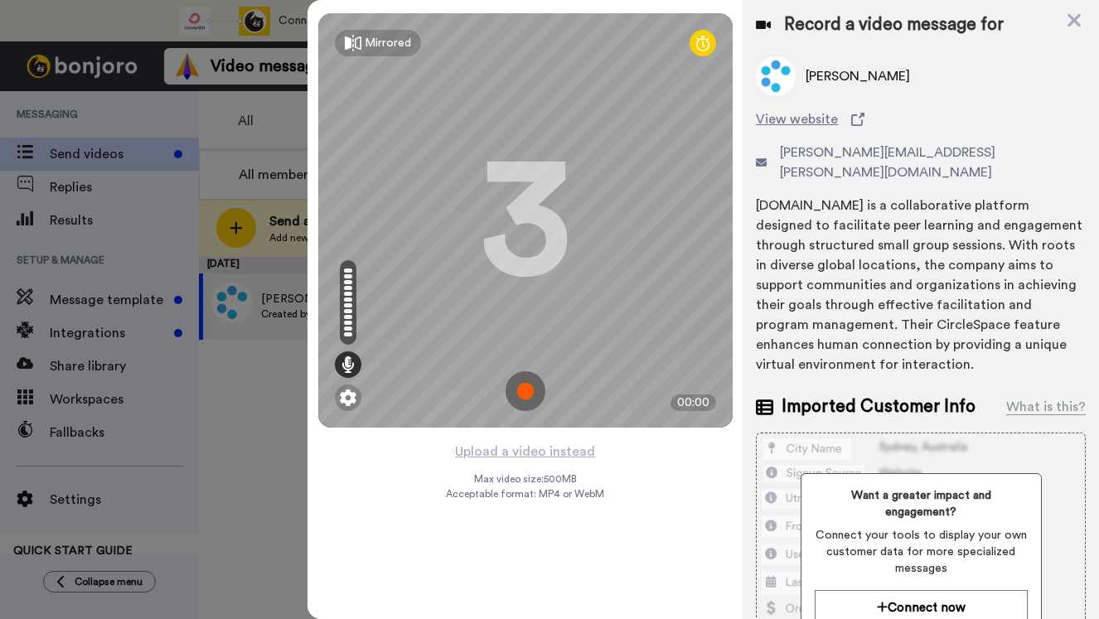
click at [525, 391] on img at bounding box center [526, 391] width 40 height 40
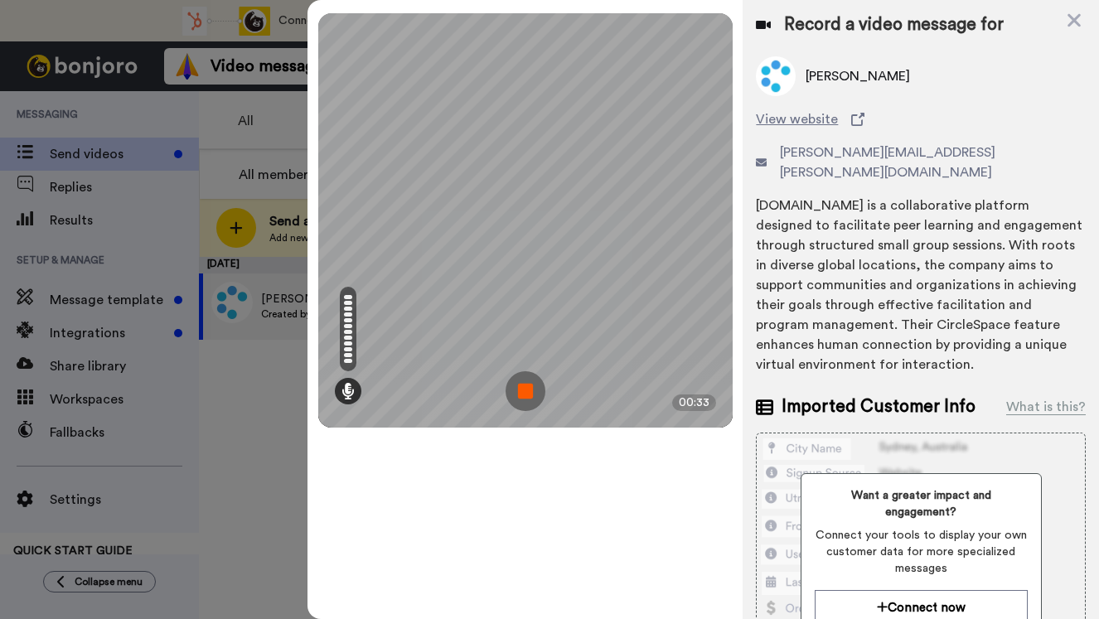
click at [522, 396] on img at bounding box center [526, 391] width 40 height 40
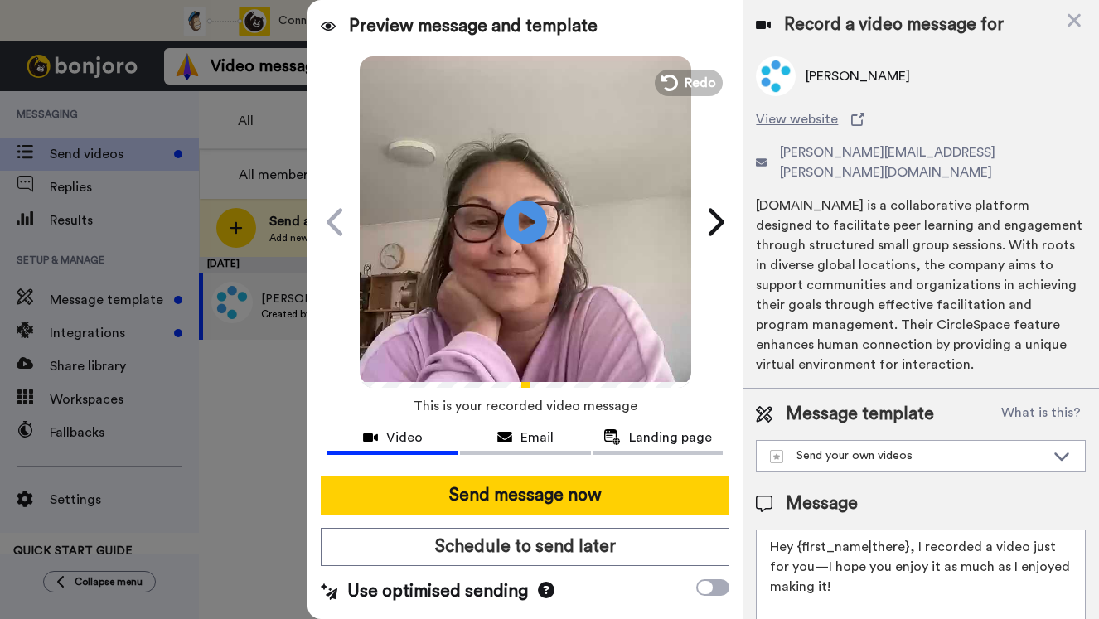
click at [525, 222] on icon "Play/Pause" at bounding box center [526, 221] width 44 height 79
click at [679, 72] on button "Redo" at bounding box center [688, 82] width 75 height 29
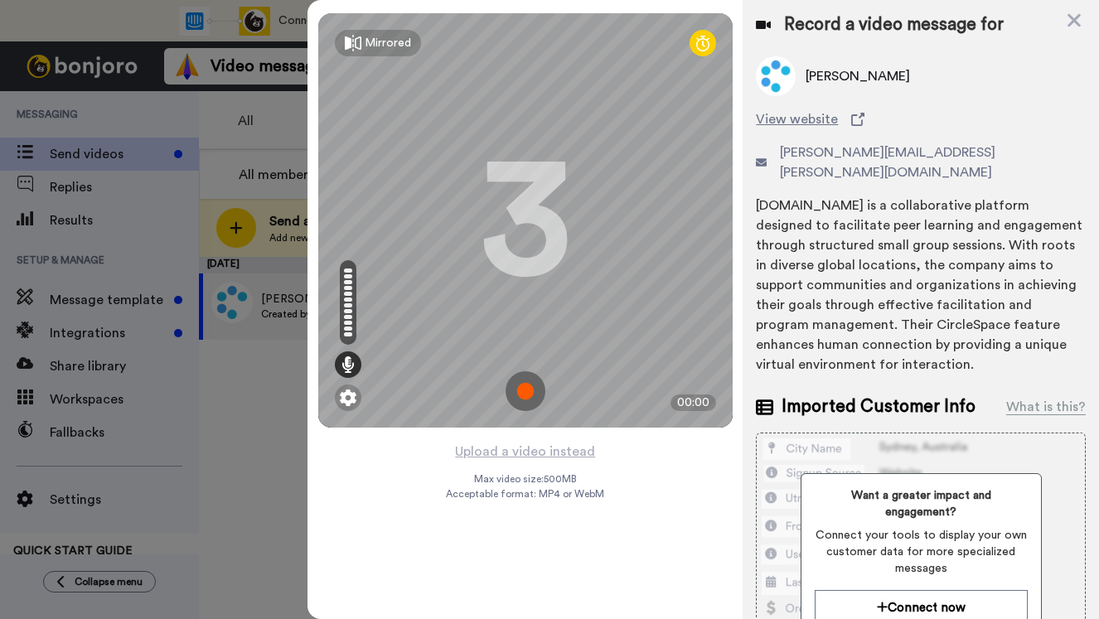
click at [1062, 25] on div "Record a video message for" at bounding box center [921, 24] width 330 height 23
click at [1068, 22] on icon at bounding box center [1074, 20] width 17 height 21
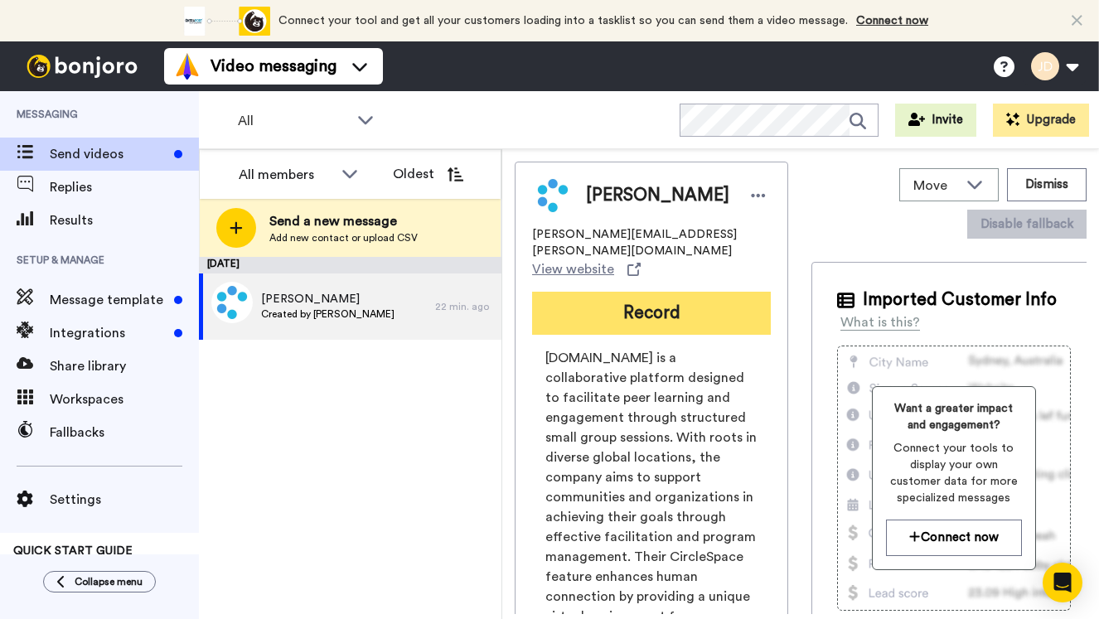
click at [625, 300] on button "Record" at bounding box center [651, 313] width 239 height 43
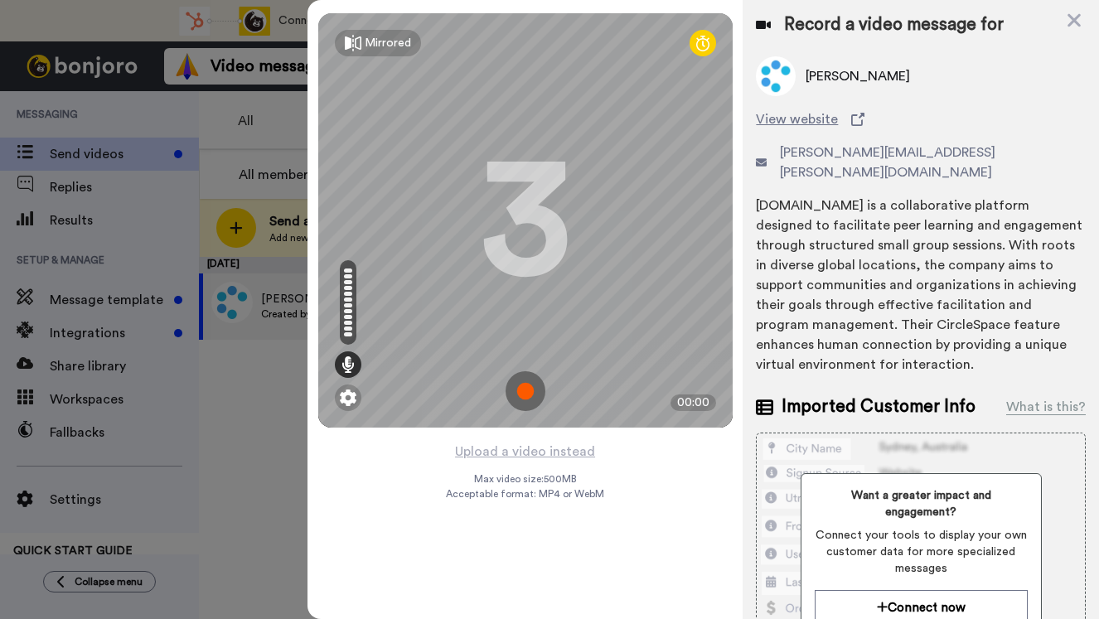
click at [530, 393] on img at bounding box center [526, 391] width 40 height 40
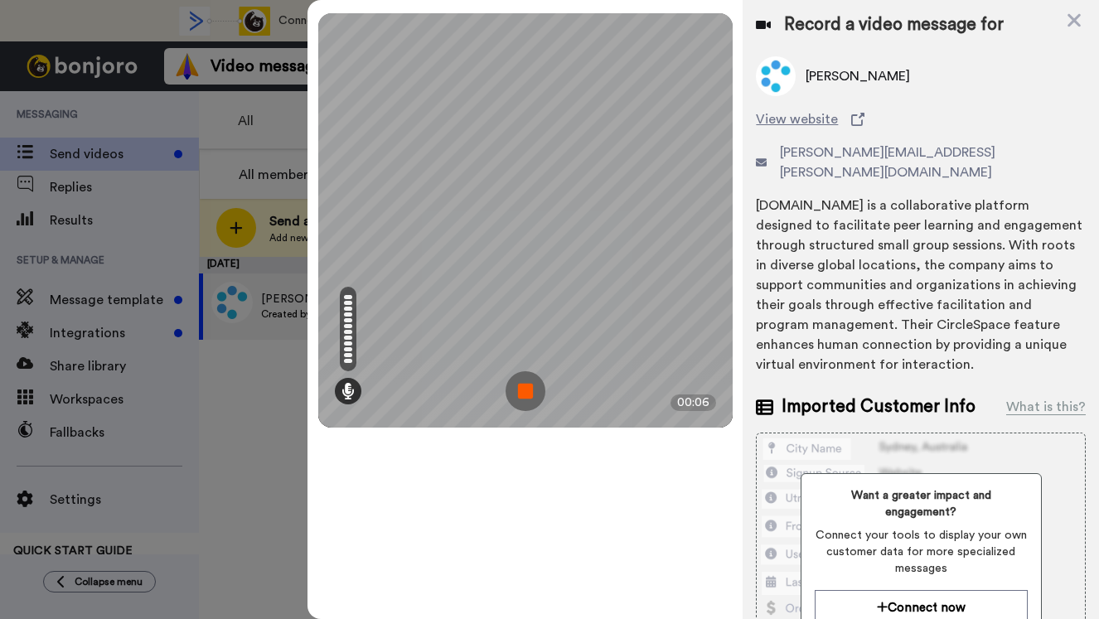
click at [530, 393] on img at bounding box center [526, 391] width 40 height 40
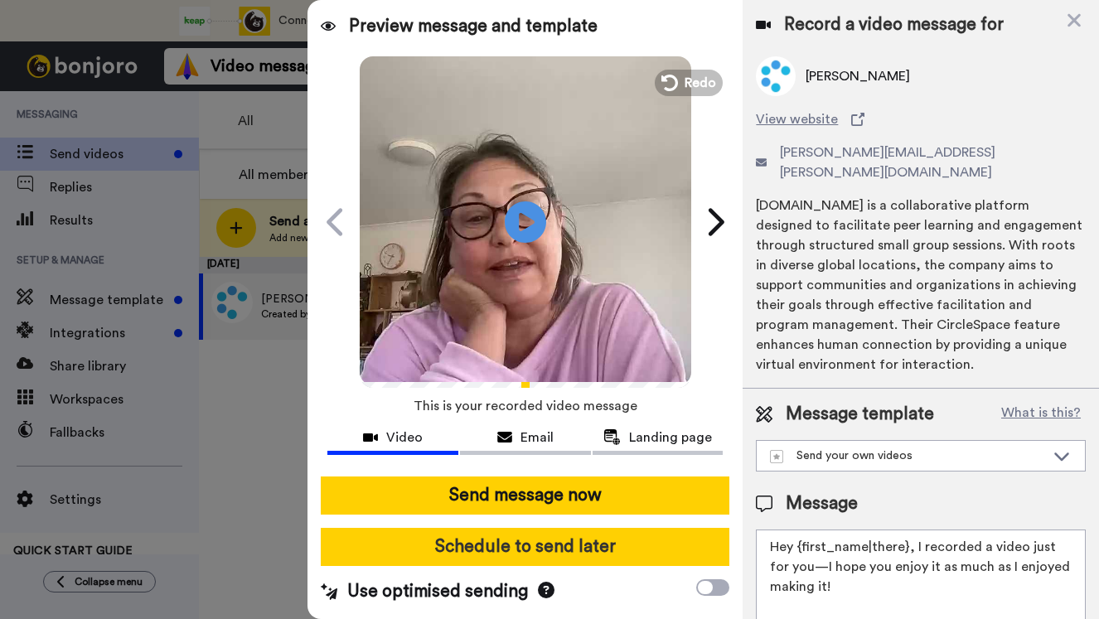
click at [551, 547] on button "Schedule to send later" at bounding box center [525, 547] width 409 height 38
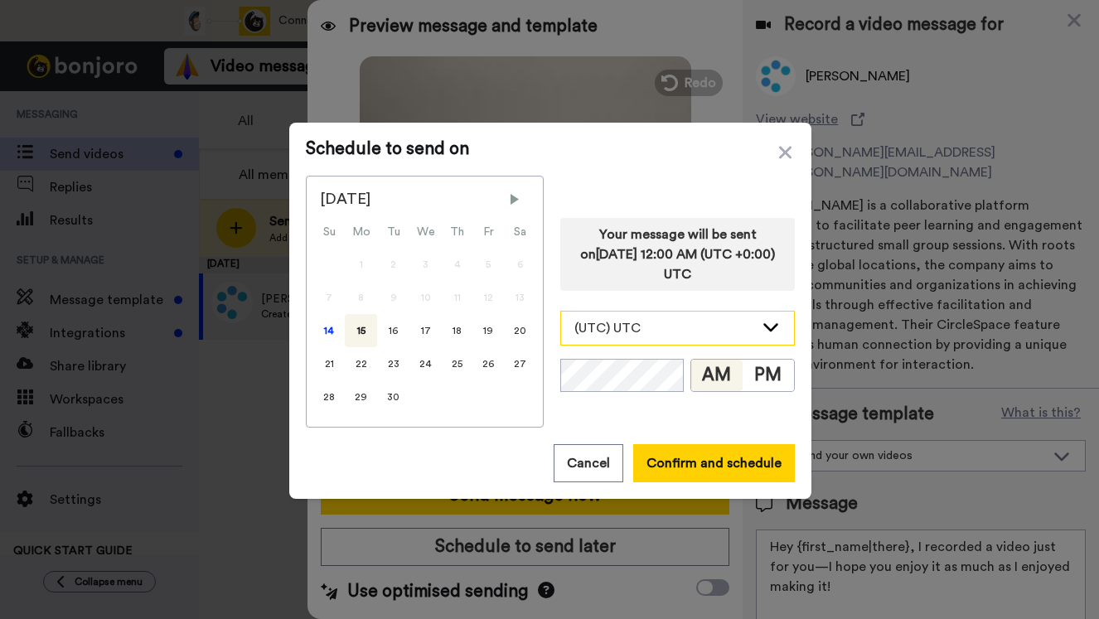
click at [769, 321] on icon at bounding box center [771, 326] width 20 height 17
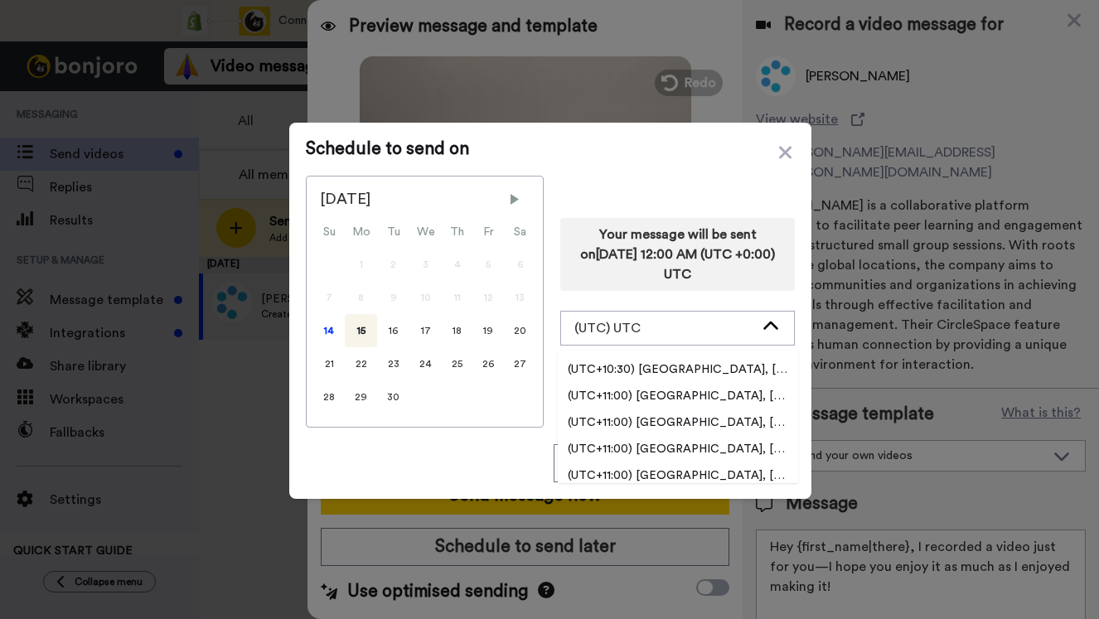
scroll to position [10468, 0]
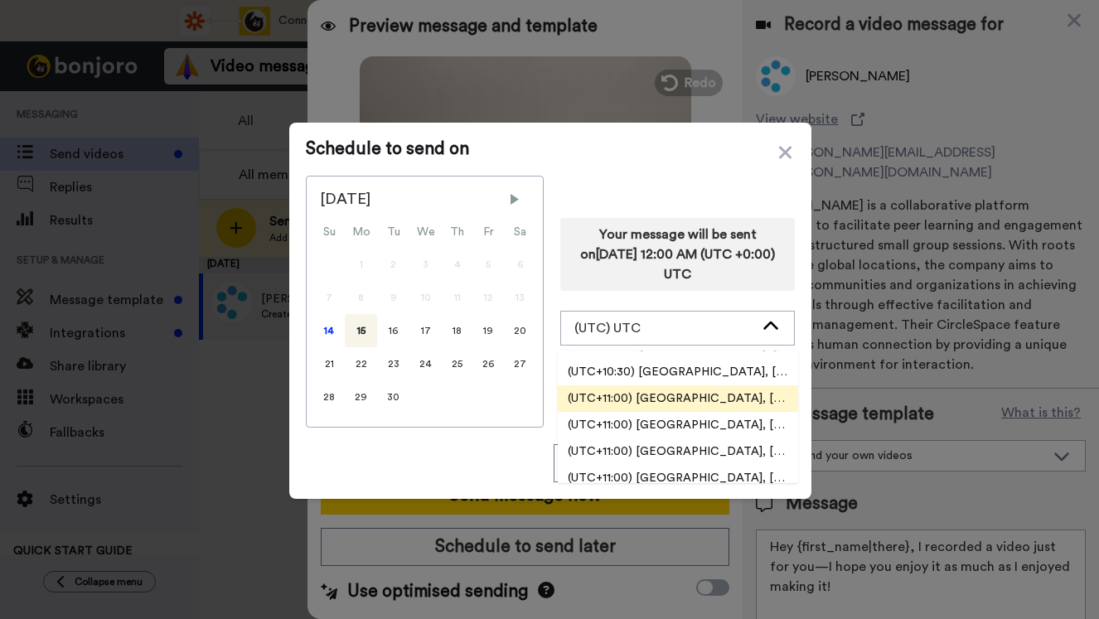
click at [701, 402] on span "(UTC+11:00) Antarctica, Casey" at bounding box center [678, 398] width 240 height 17
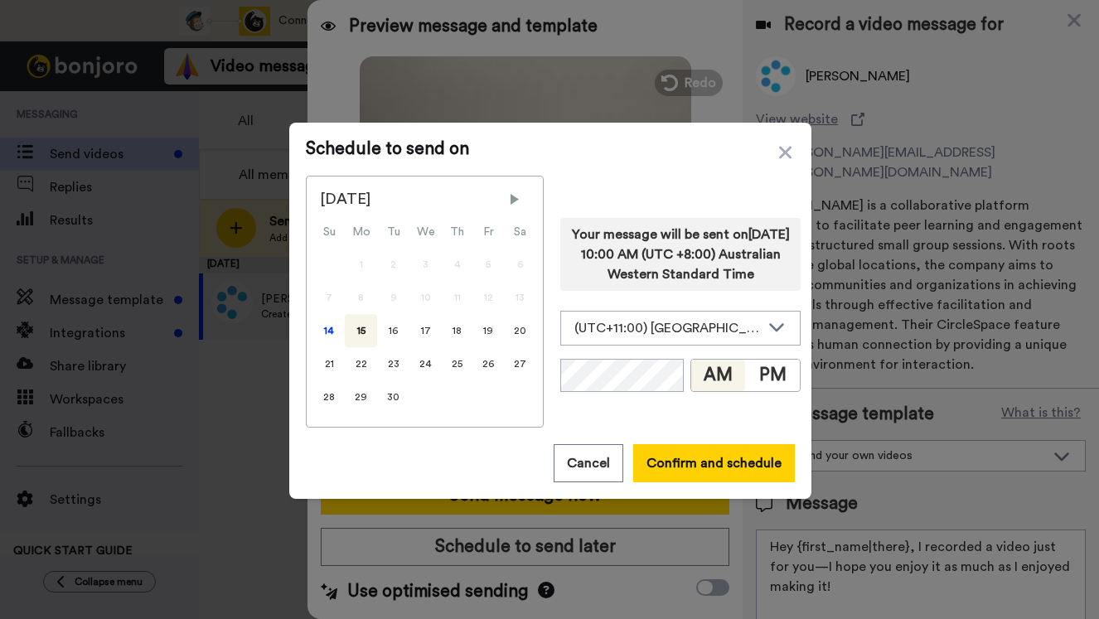
click at [722, 389] on button "AM" at bounding box center [718, 375] width 55 height 31
click at [332, 335] on div "14" at bounding box center [328, 330] width 31 height 33
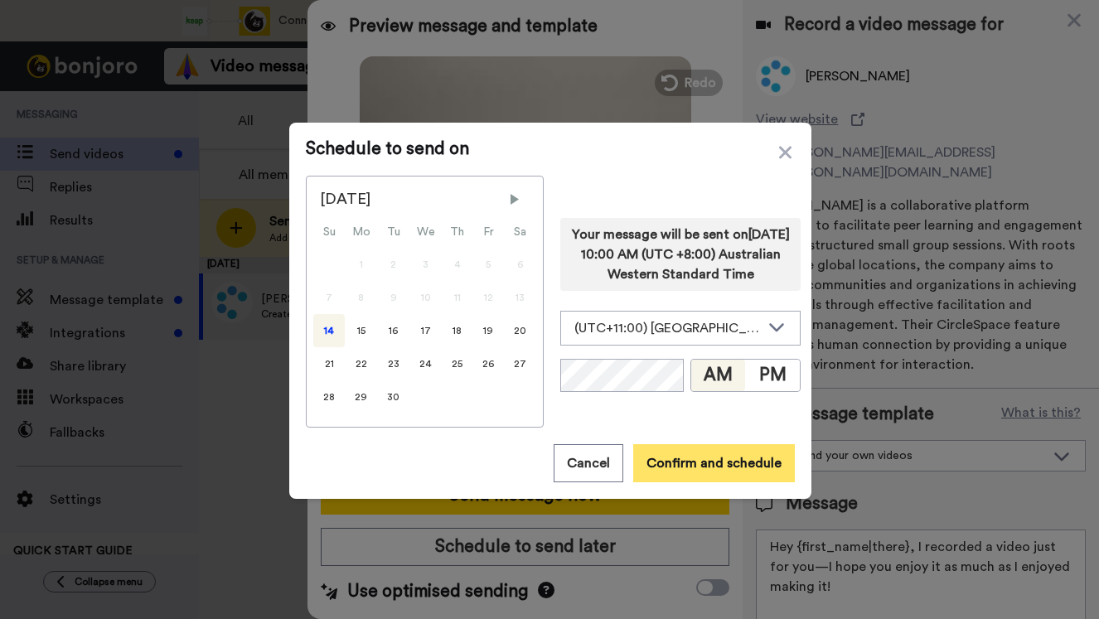
click at [697, 467] on button "Confirm and schedule" at bounding box center [714, 463] width 162 height 38
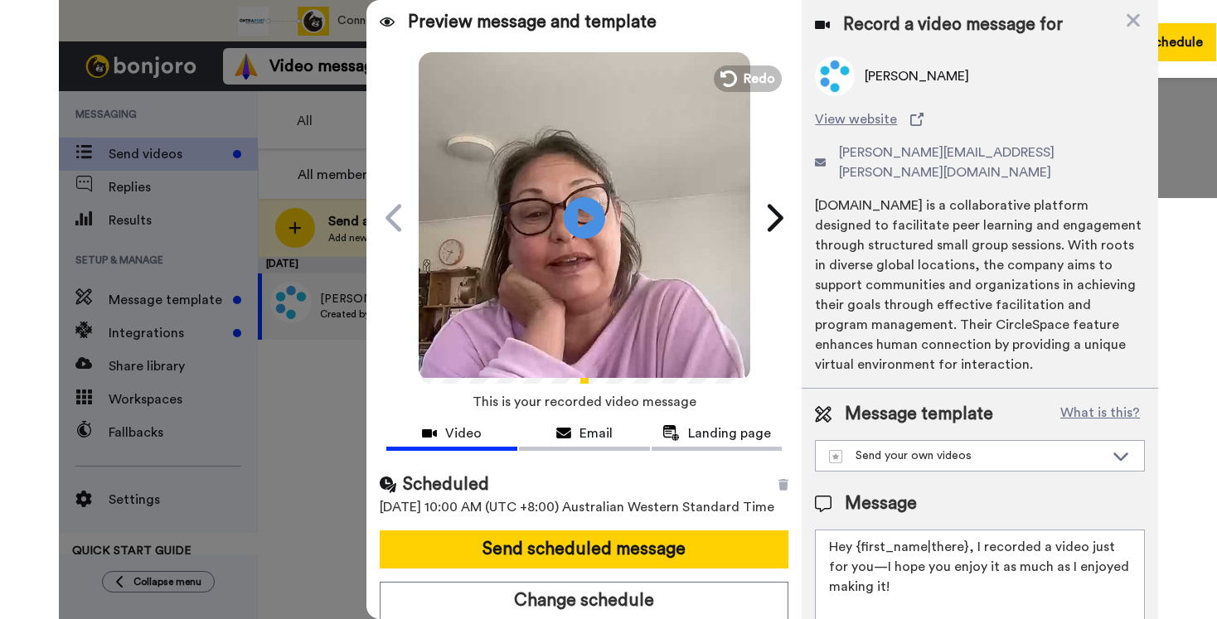
scroll to position [17, 0]
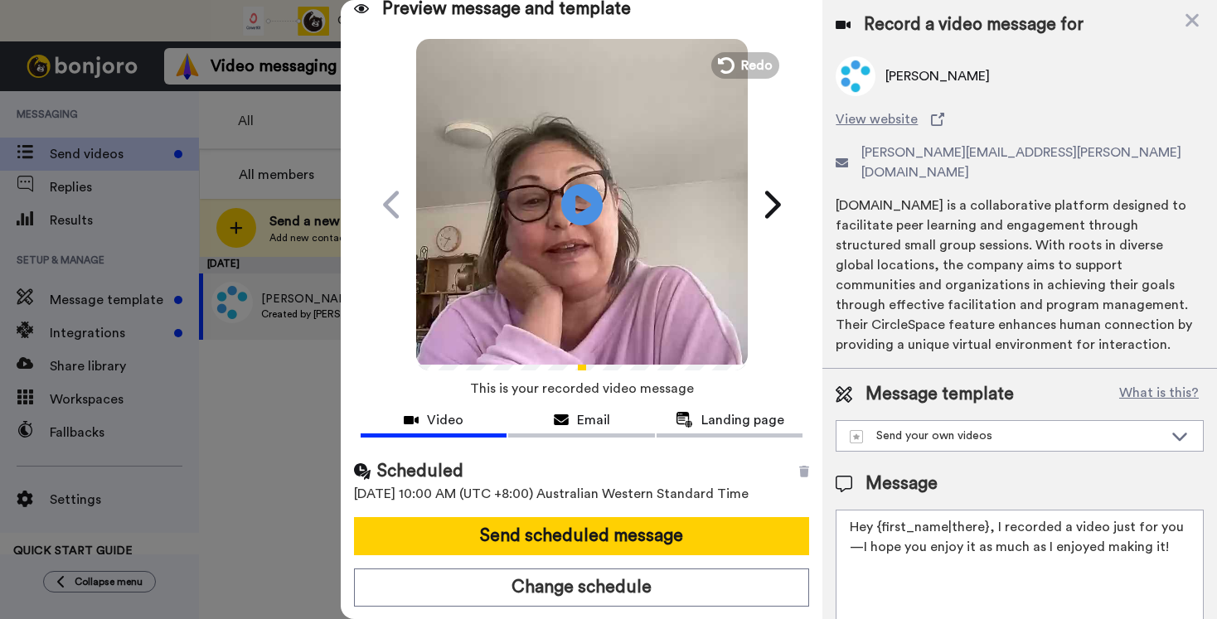
click at [661, 497] on span "14th September 2025, 10:00 AM (UTC +8:00) Australian Western Standard Time" at bounding box center [581, 494] width 455 height 20
click at [559, 490] on span "14th September 2025, 10:00 AM (UTC +8:00) Australian Western Standard Time" at bounding box center [581, 494] width 455 height 20
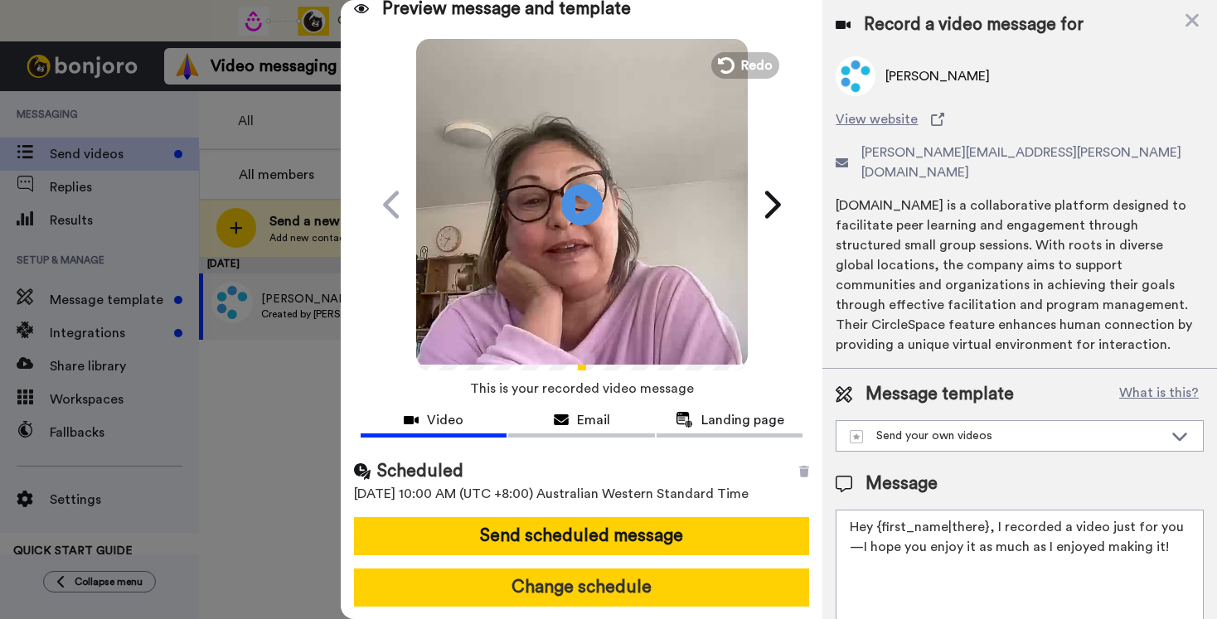
click at [566, 594] on button "Change schedule" at bounding box center [581, 588] width 455 height 38
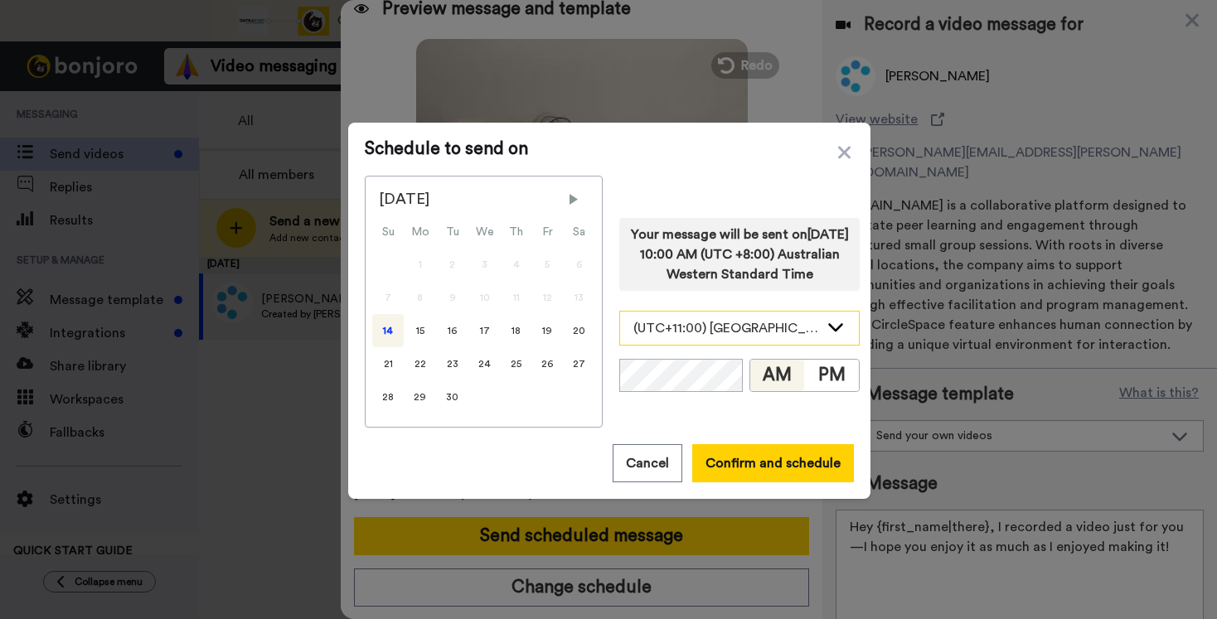
click at [809, 333] on div "(UTC+11:00) Antarctica, Casey" at bounding box center [726, 328] width 186 height 20
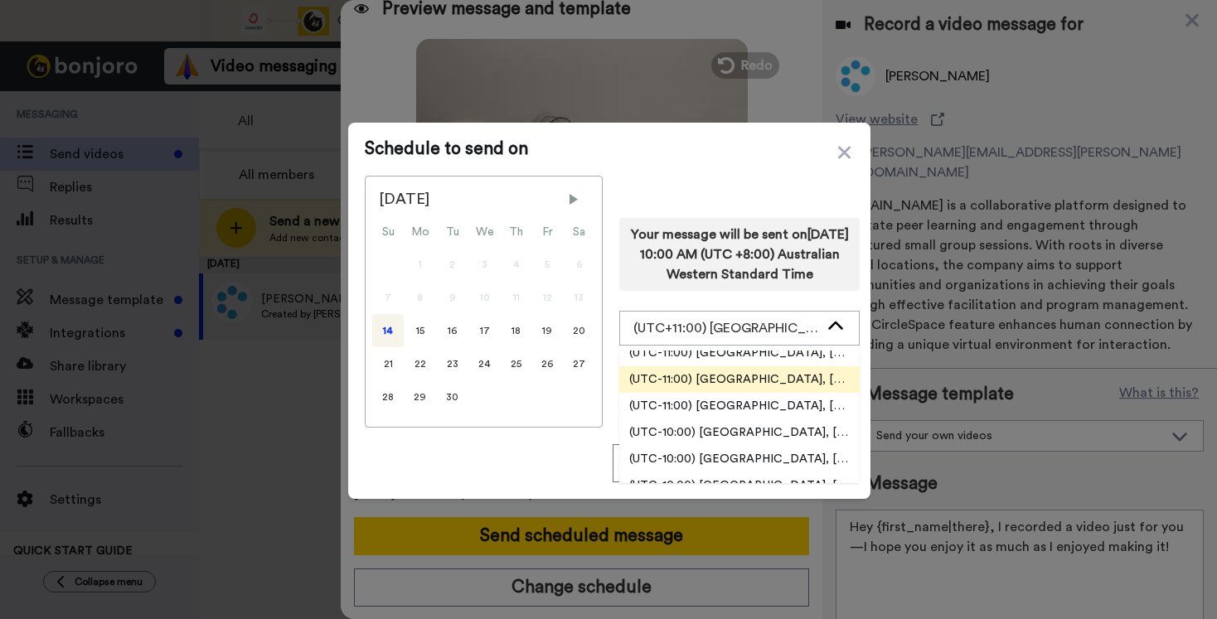
scroll to position [0, 0]
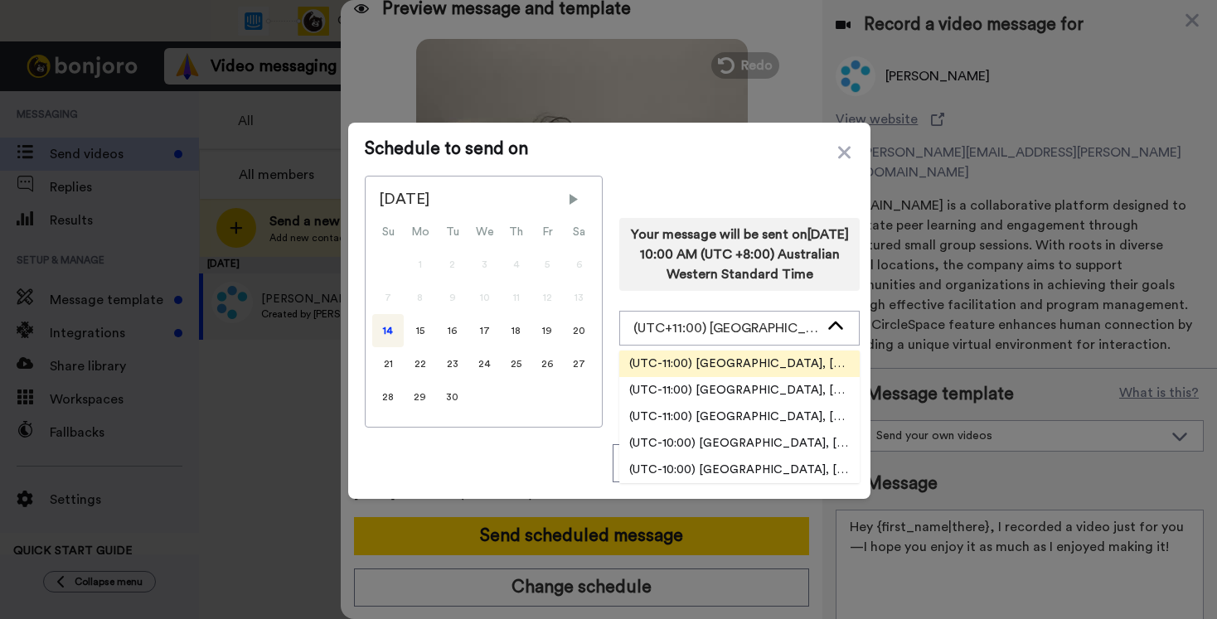
click at [729, 372] on span "(UTC-11:00) Pacific, Midway" at bounding box center [739, 364] width 240 height 17
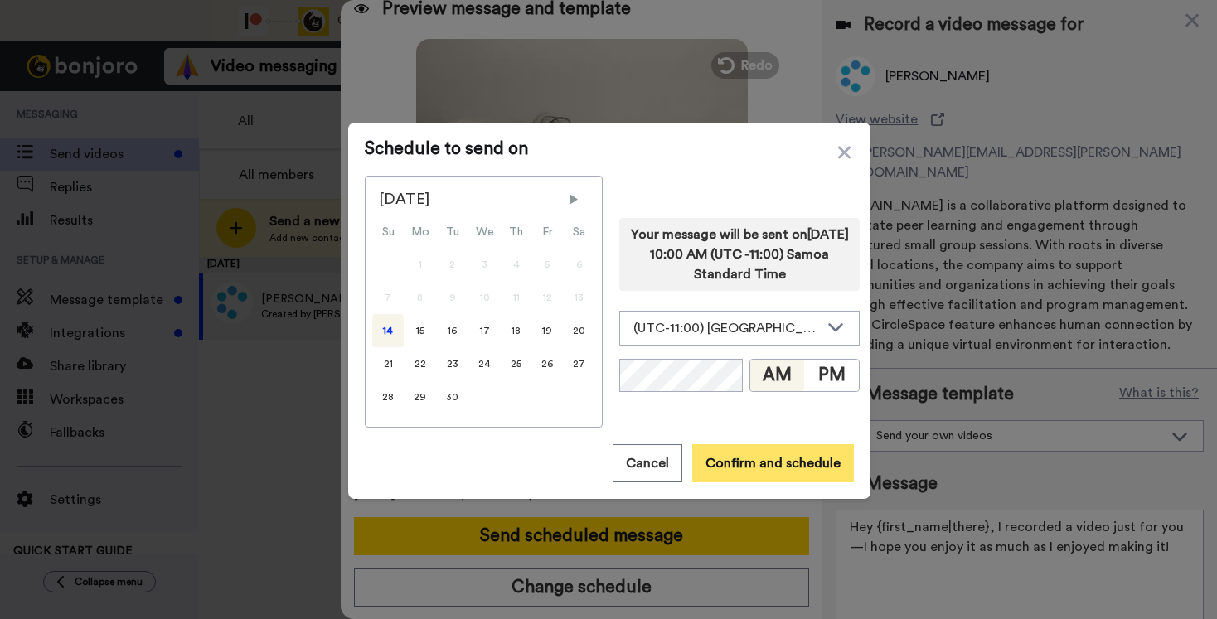
click at [729, 455] on button "Confirm and schedule" at bounding box center [773, 463] width 162 height 38
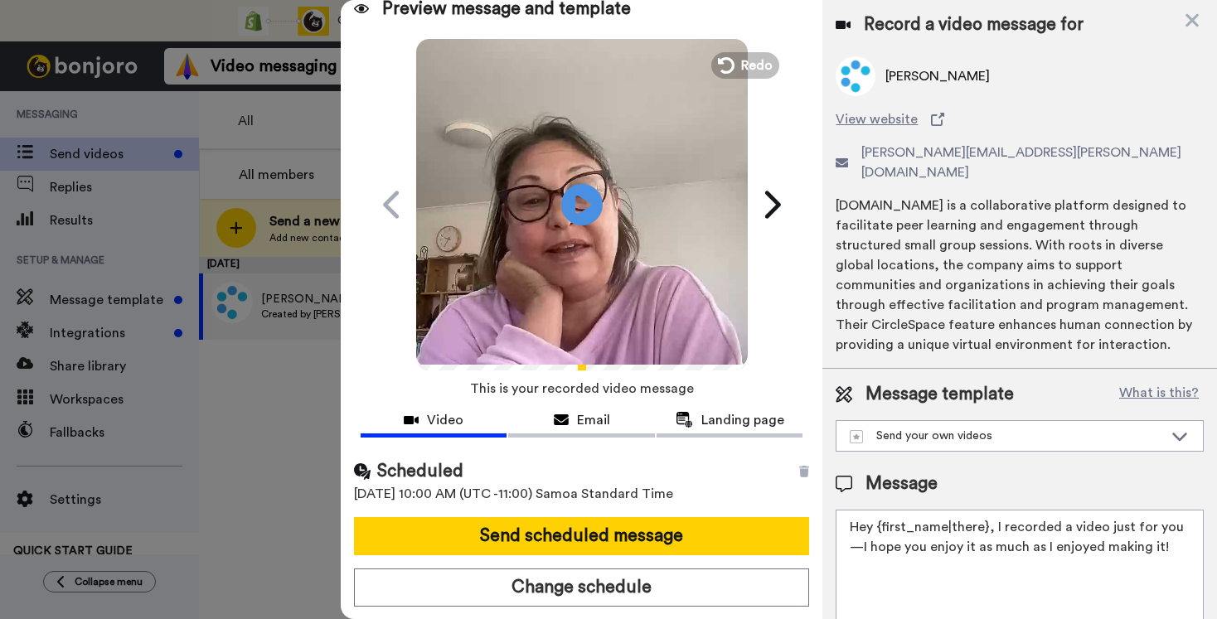
click at [674, 499] on span "14th September 2025, 10:00 AM (UTC -11:00) Samoa Standard Time" at bounding box center [581, 494] width 455 height 20
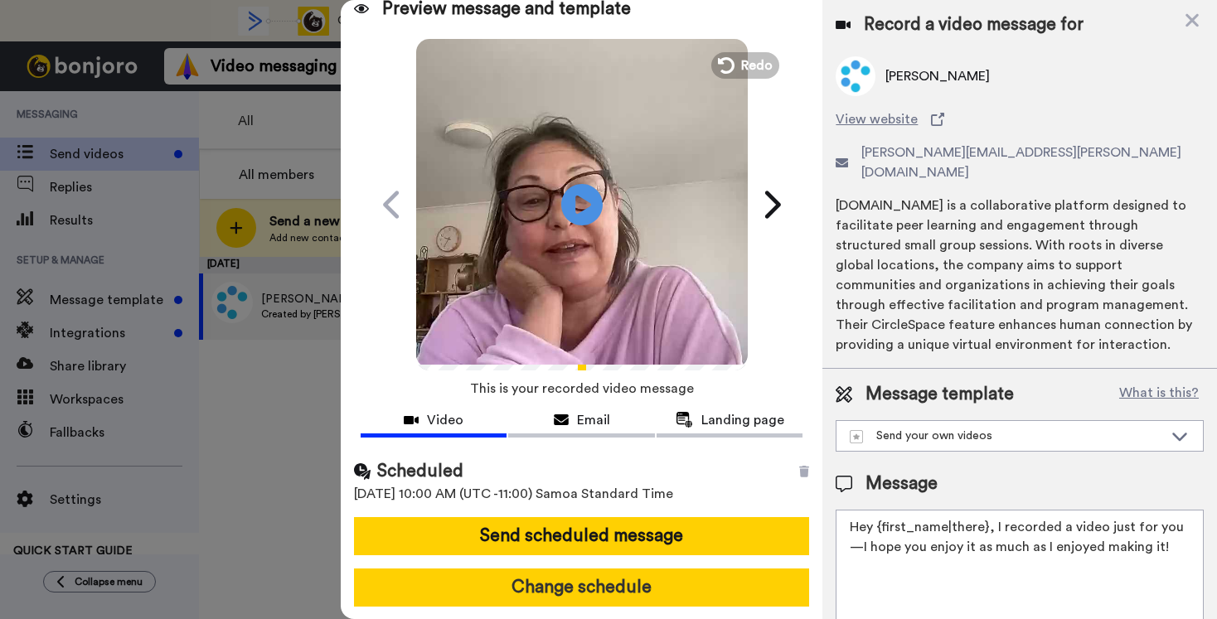
click at [617, 579] on button "Change schedule" at bounding box center [581, 588] width 455 height 38
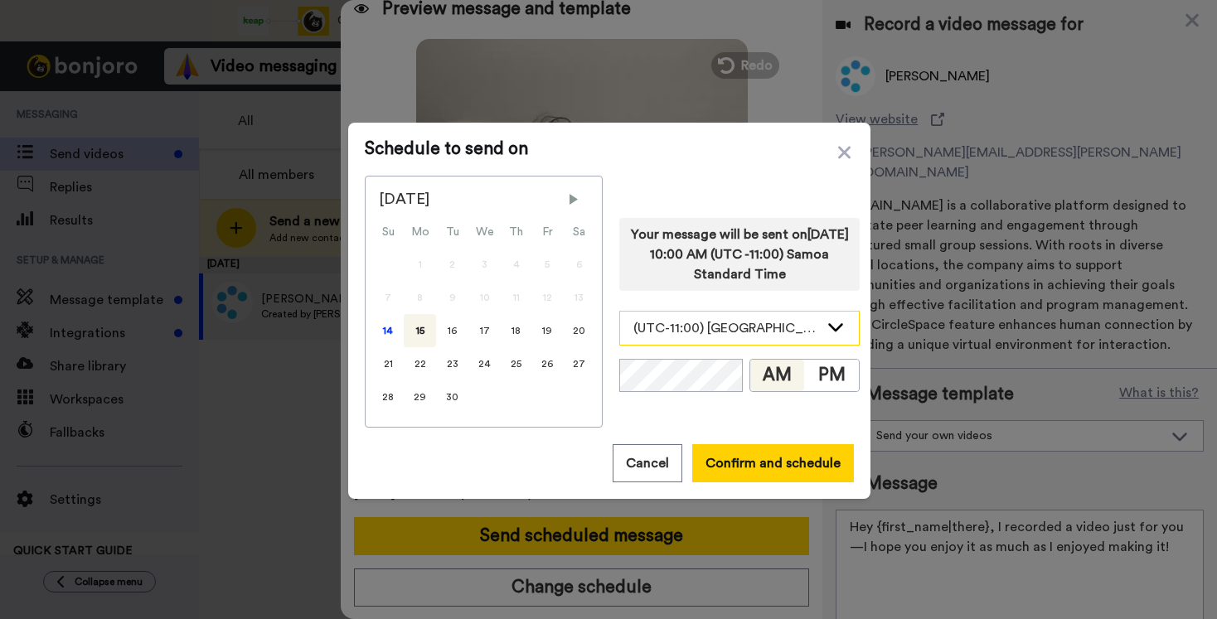
click at [825, 332] on icon at bounding box center [835, 326] width 20 height 17
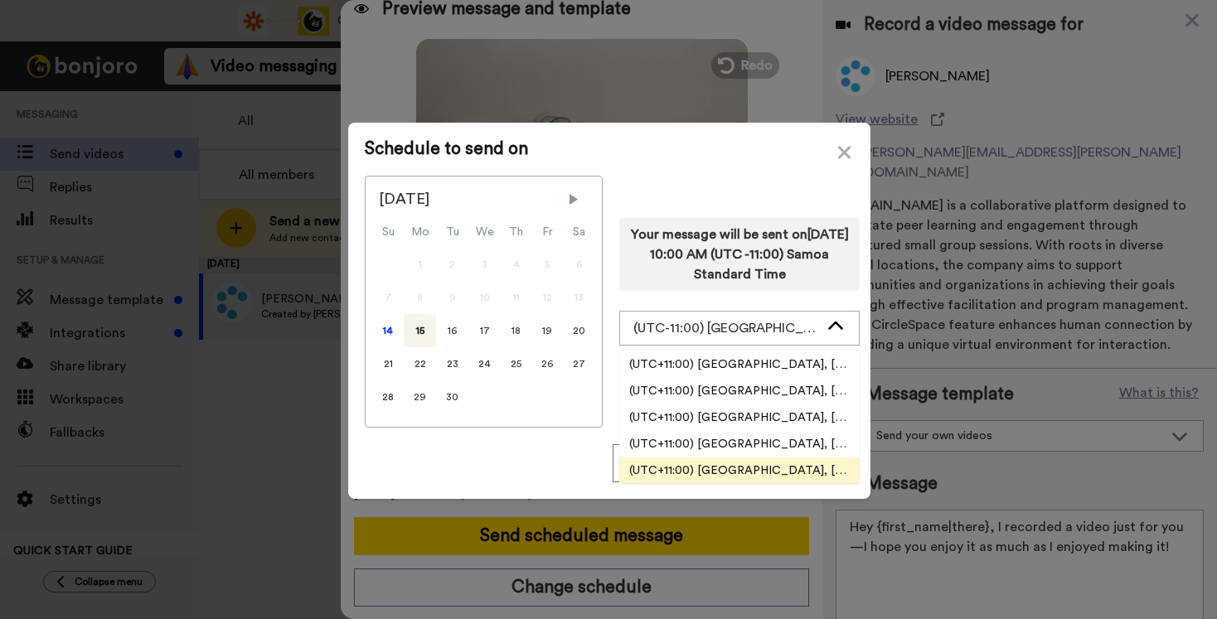
scroll to position [10662, 0]
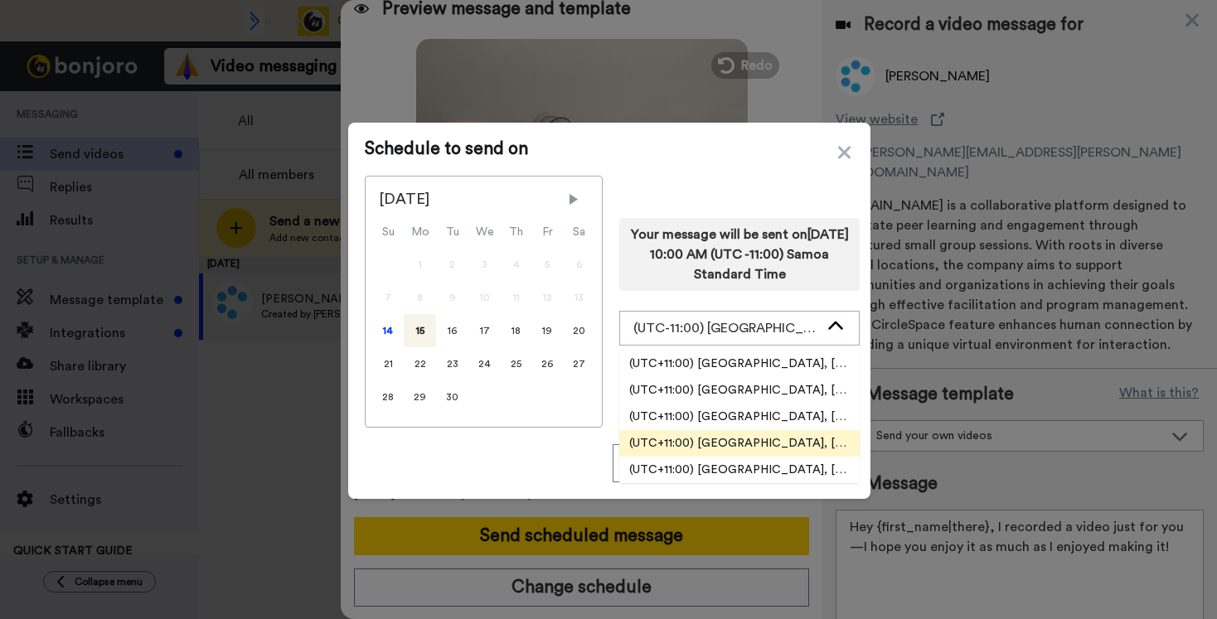
click at [666, 444] on span "(UTC+11:00) Pacific, Noumea" at bounding box center [739, 443] width 240 height 17
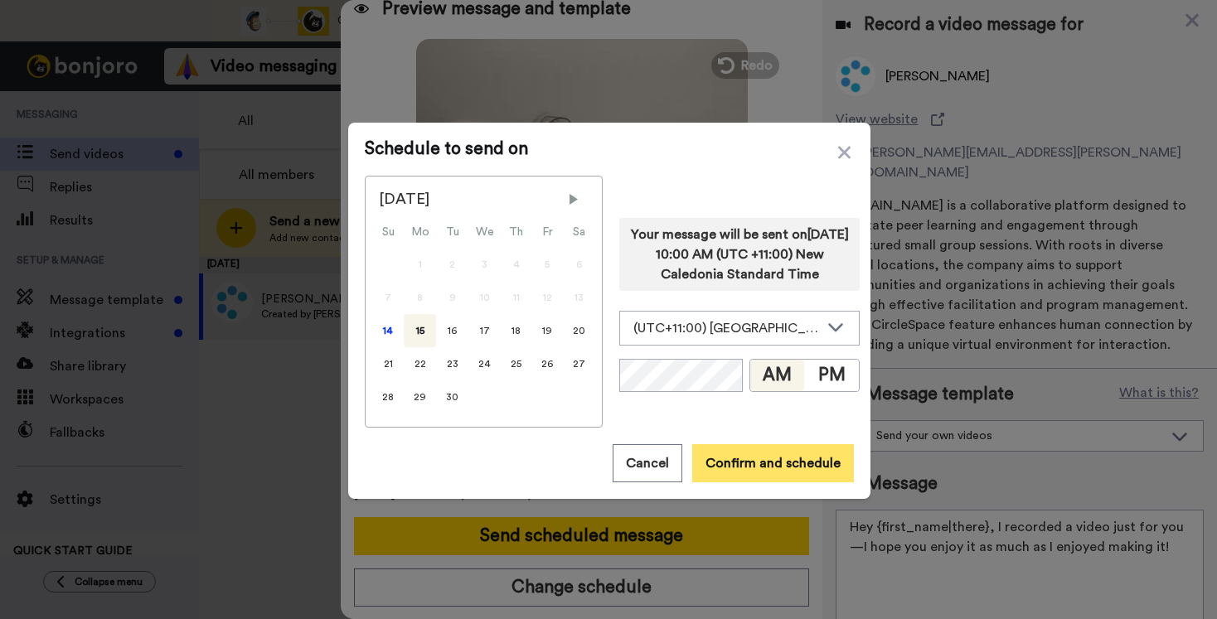
click at [723, 463] on button "Confirm and schedule" at bounding box center [773, 463] width 162 height 38
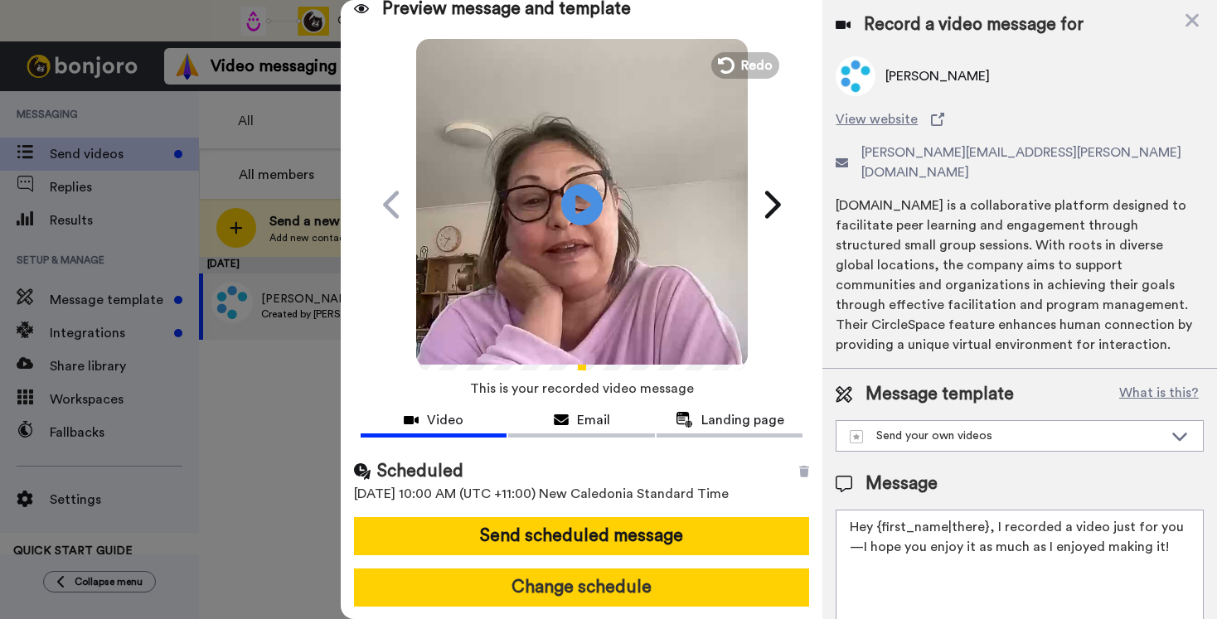
click at [649, 586] on button "Change schedule" at bounding box center [581, 588] width 455 height 38
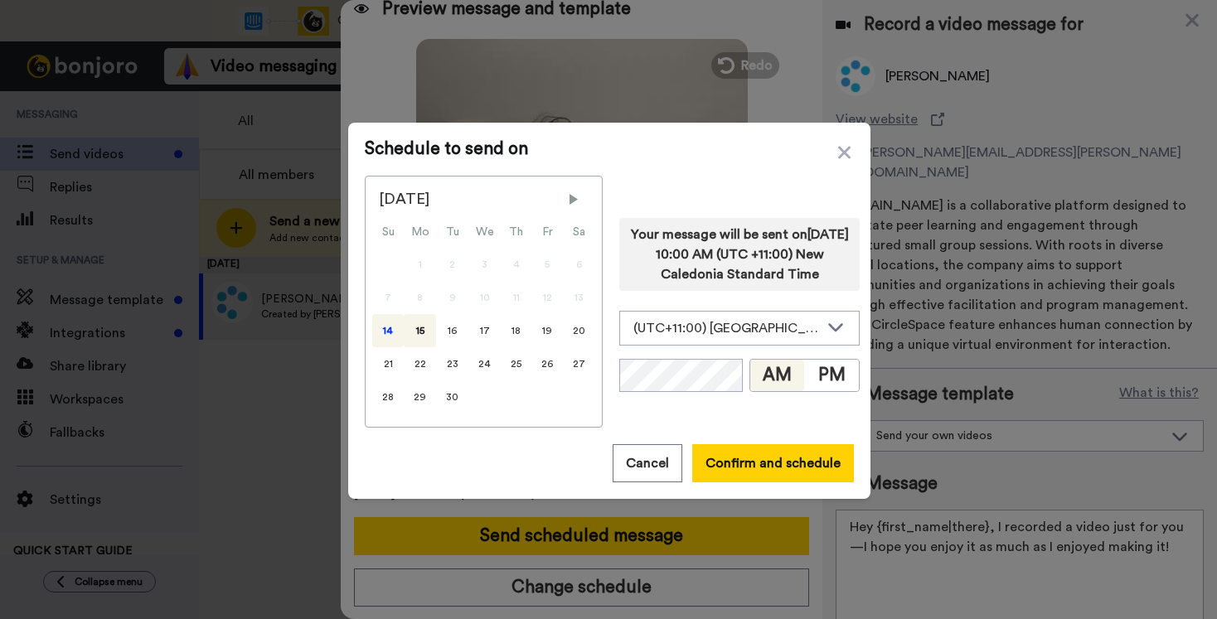
click at [390, 332] on div "14" at bounding box center [387, 330] width 31 height 33
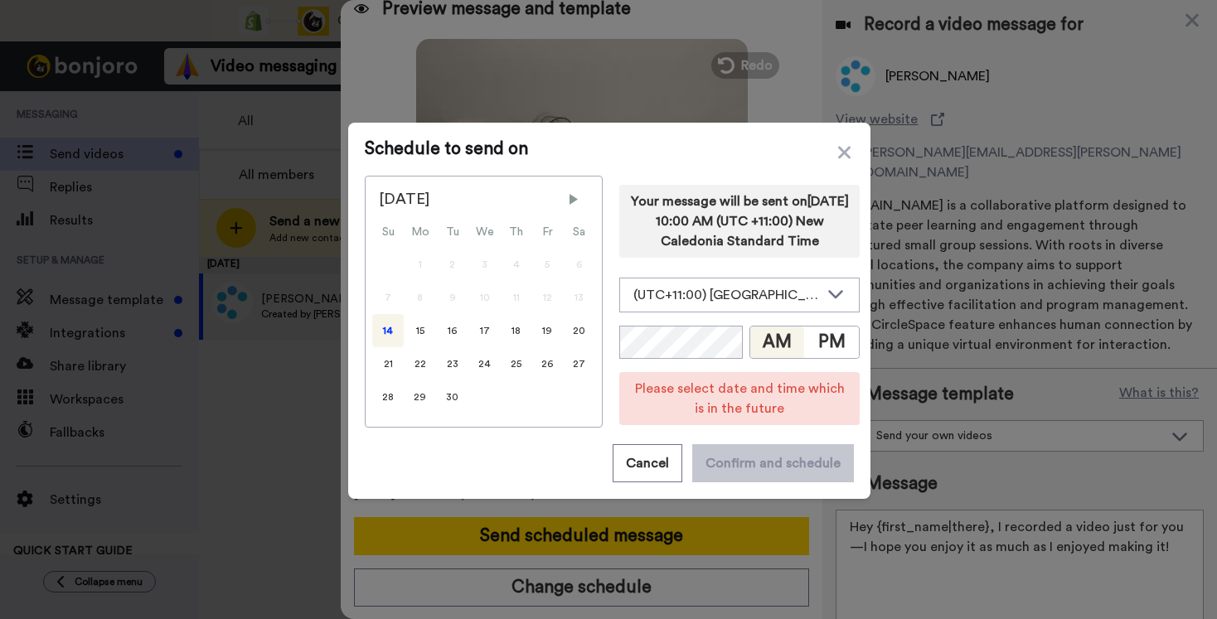
click at [774, 351] on button "AM" at bounding box center [777, 342] width 55 height 31
click at [828, 298] on icon at bounding box center [835, 294] width 15 height 8
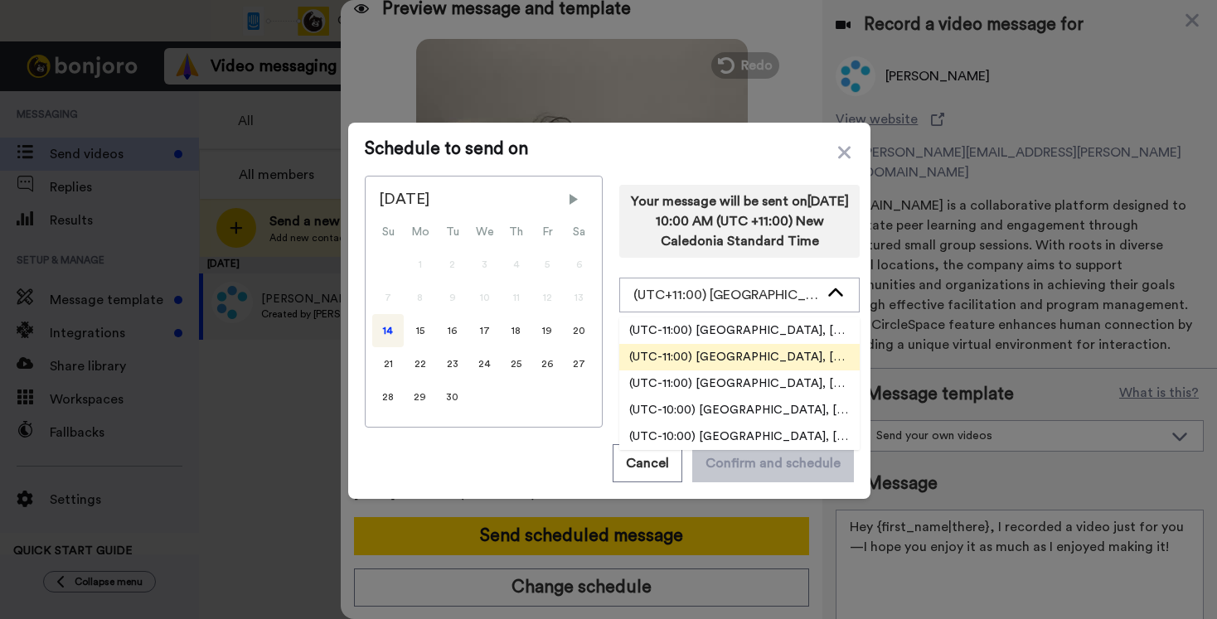
click at [673, 365] on span "(UTC-11:00) Pacific, Niue" at bounding box center [739, 357] width 240 height 17
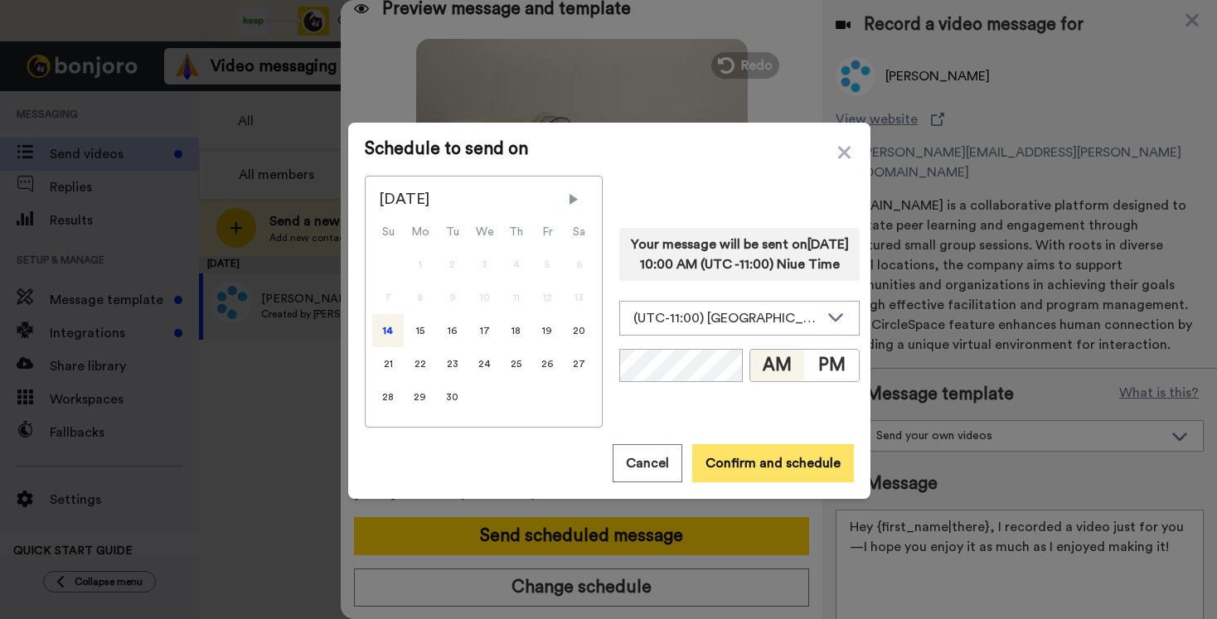
click at [723, 466] on button "Confirm and schedule" at bounding box center [773, 463] width 162 height 38
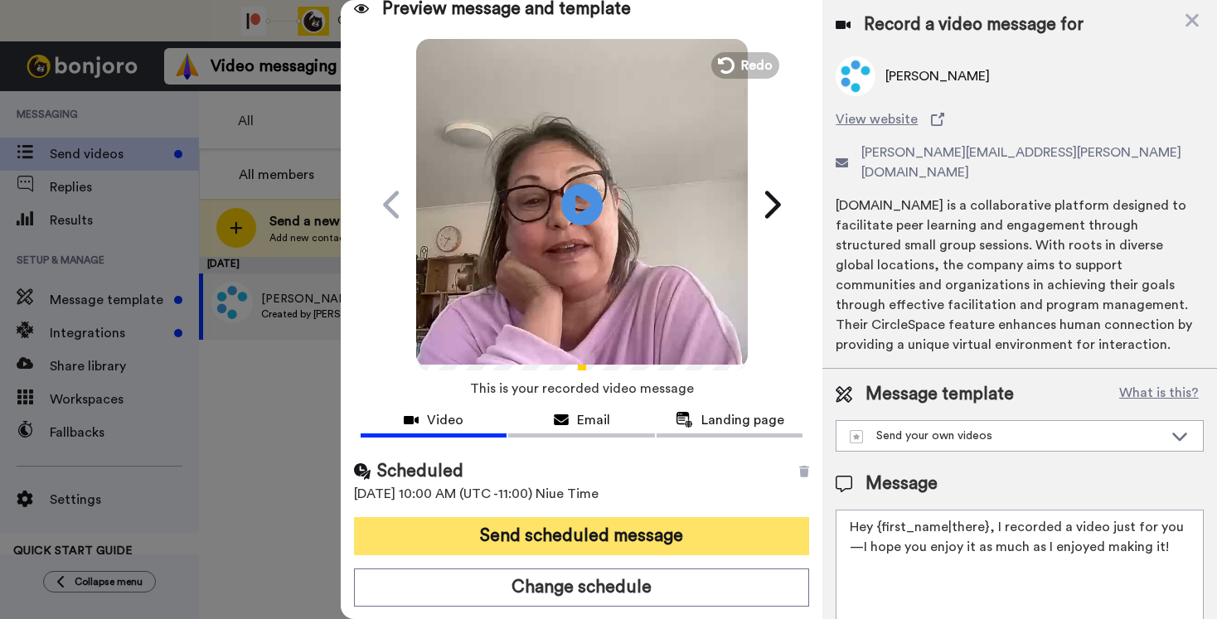
click at [607, 535] on button "Send scheduled message" at bounding box center [581, 536] width 455 height 38
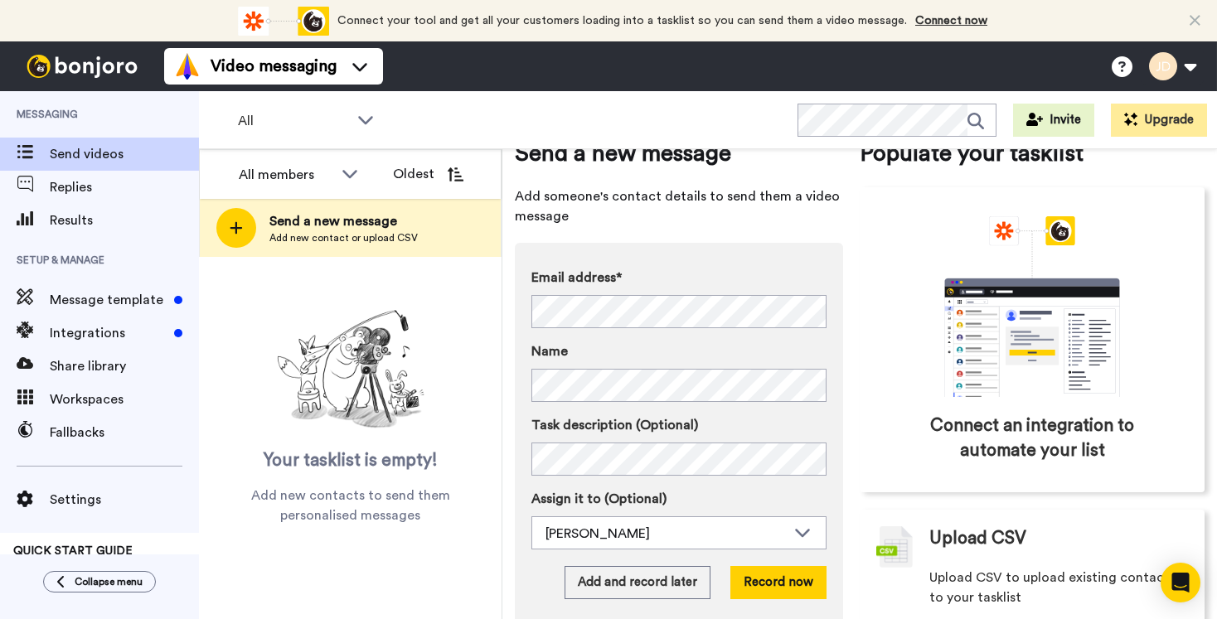
scroll to position [85, 0]
